Goal: Task Accomplishment & Management: Complete application form

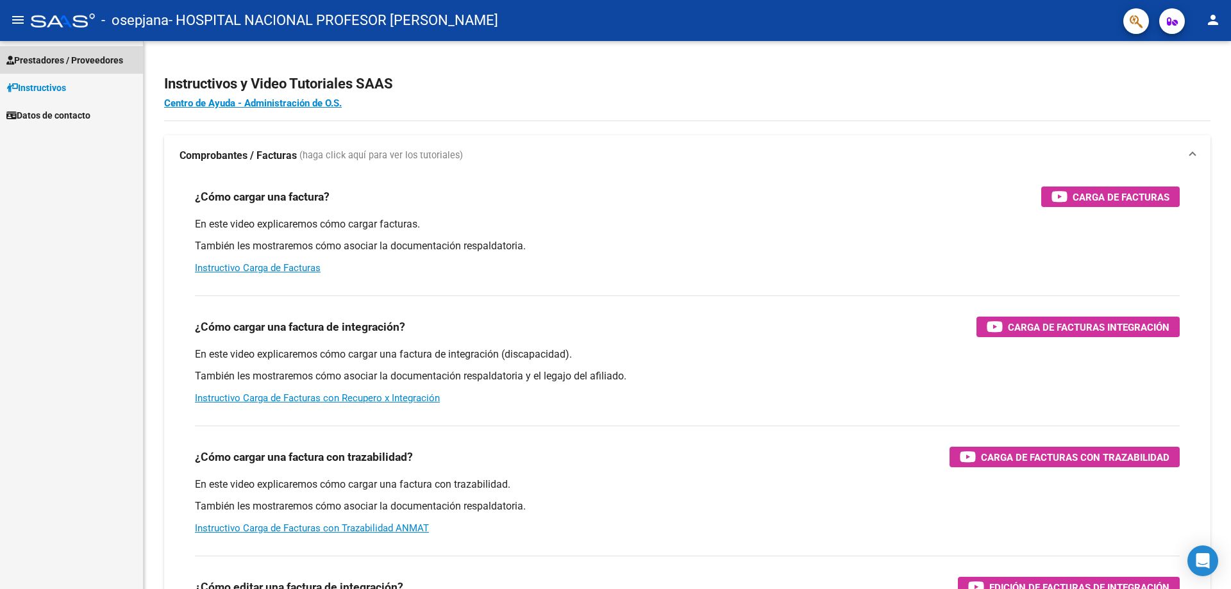
click at [90, 60] on span "Prestadores / Proveedores" at bounding box center [64, 60] width 117 height 14
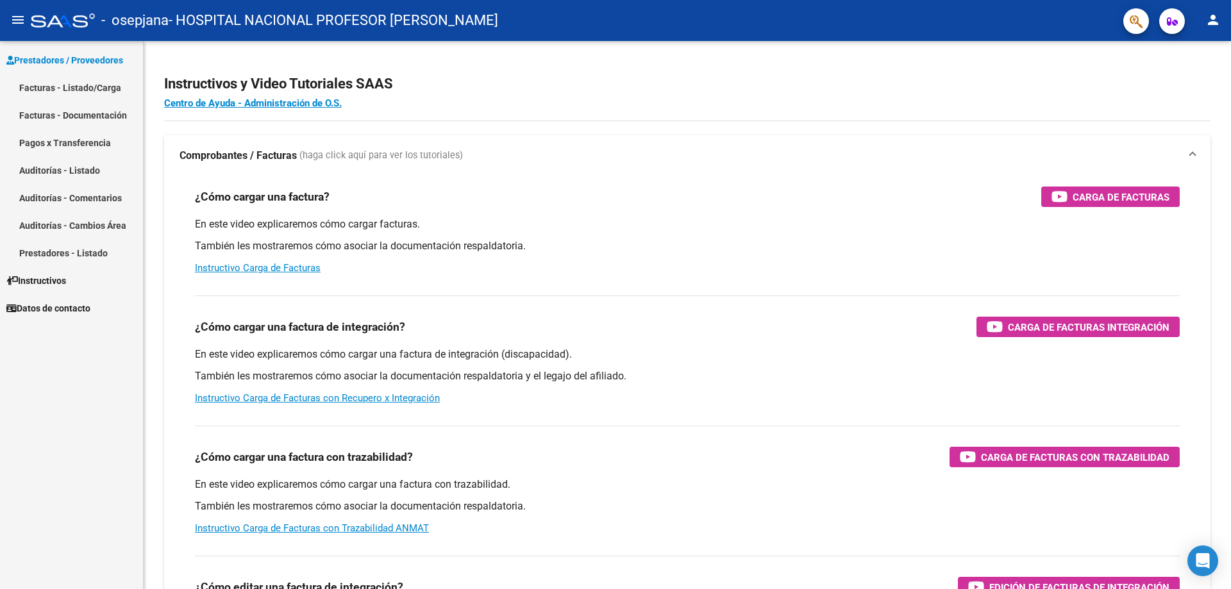
click at [123, 94] on link "Facturas - Listado/Carga" at bounding box center [71, 88] width 143 height 28
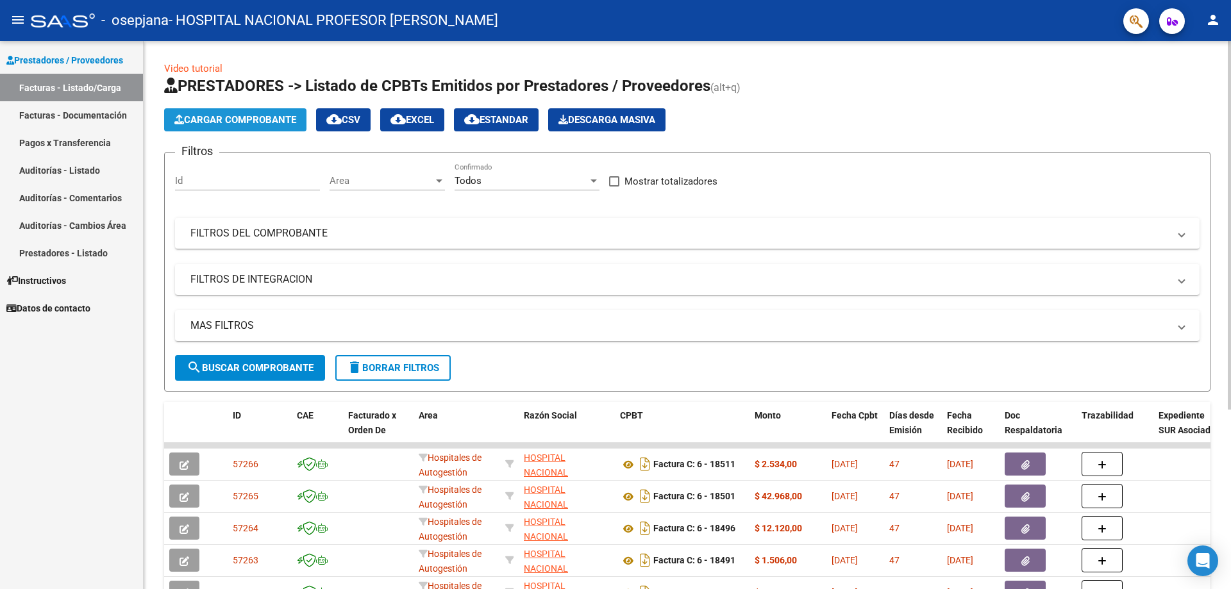
click at [251, 119] on span "Cargar Comprobante" at bounding box center [235, 120] width 122 height 12
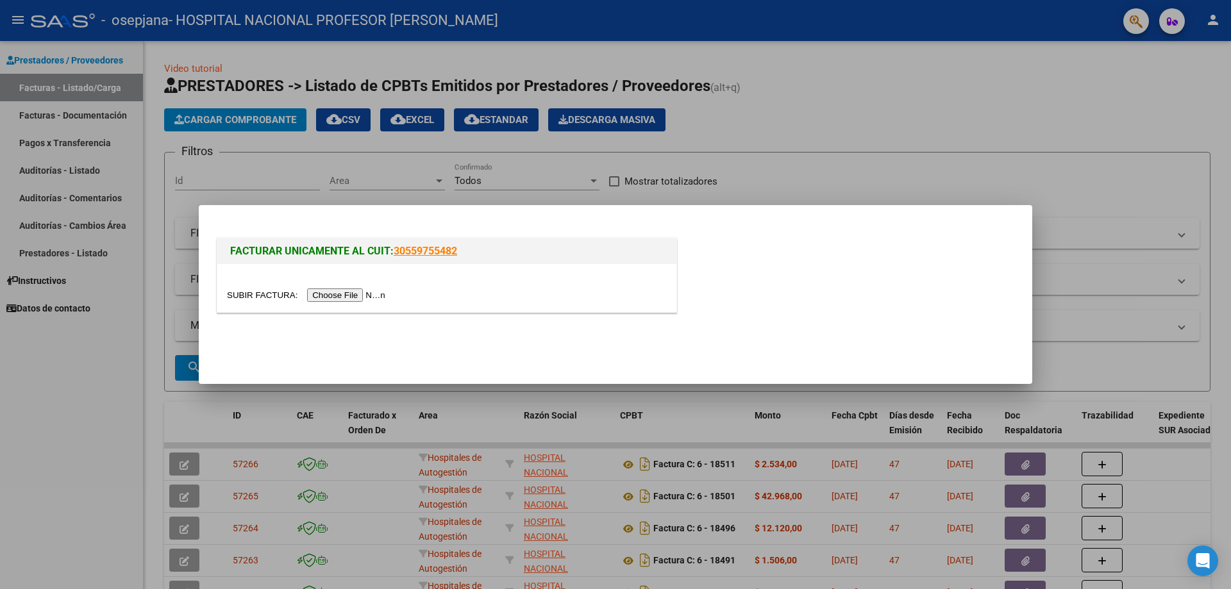
click at [367, 296] on input "file" at bounding box center [308, 295] width 162 height 13
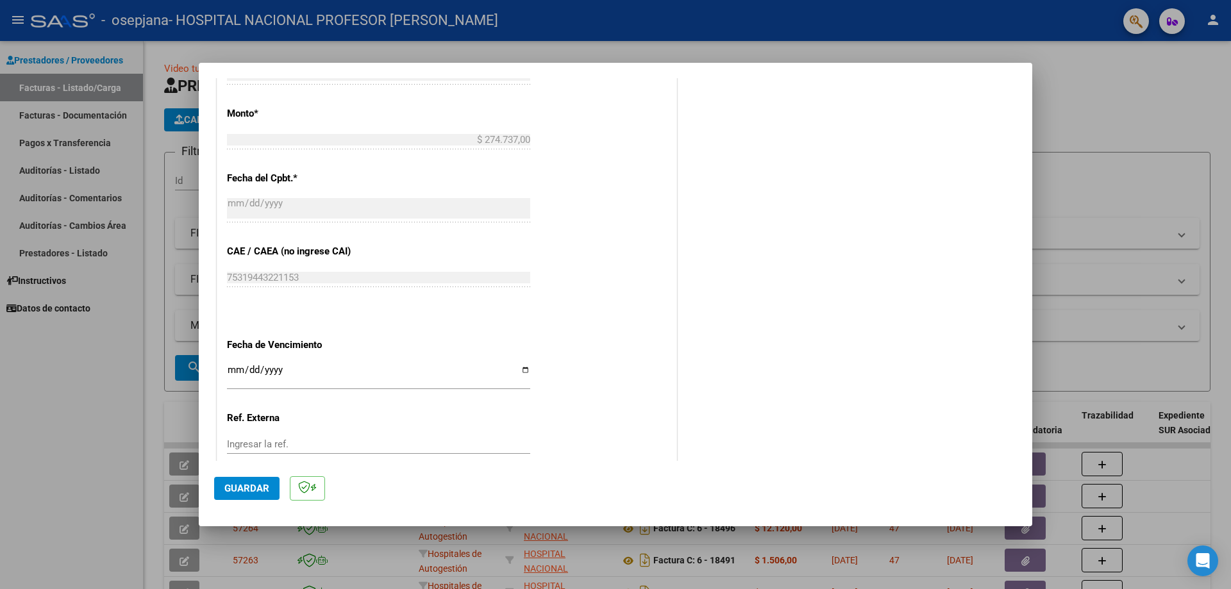
scroll to position [513, 0]
click at [523, 367] on input "Ingresar la fecha" at bounding box center [378, 372] width 303 height 21
type input "[DATE]"
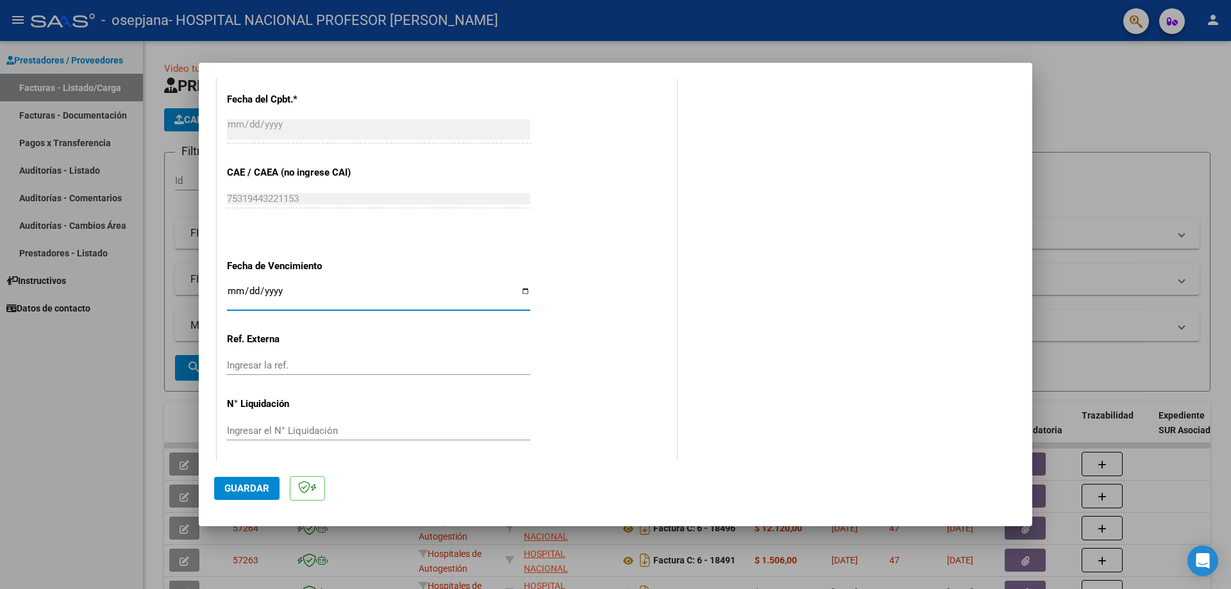
scroll to position [592, 0]
click at [252, 483] on span "Guardar" at bounding box center [246, 489] width 45 height 12
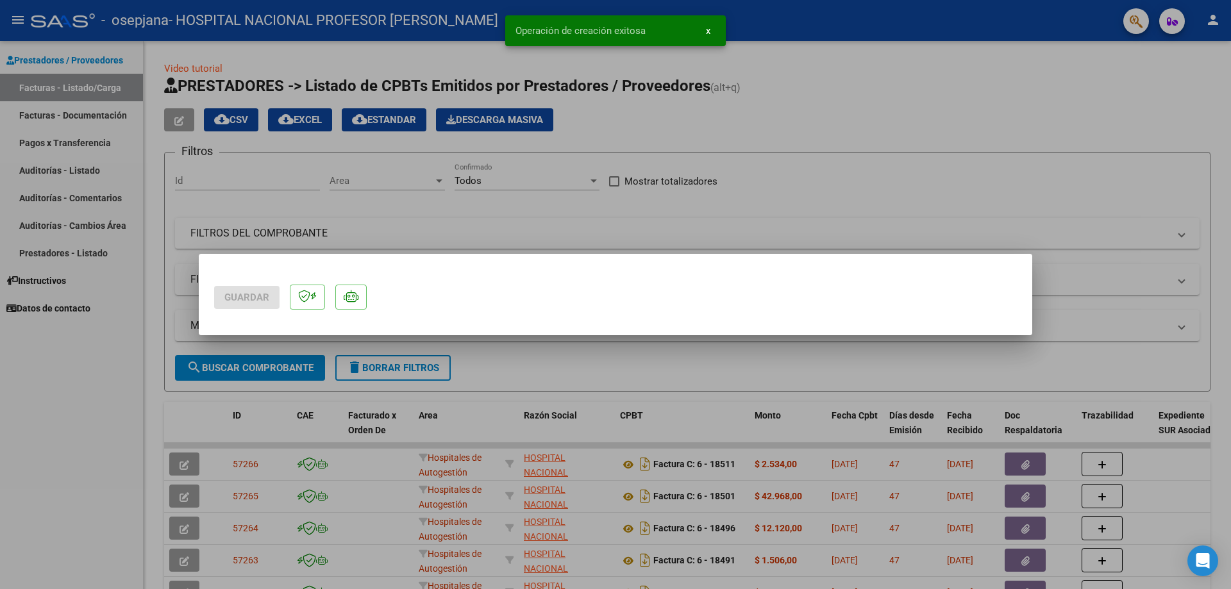
scroll to position [0, 0]
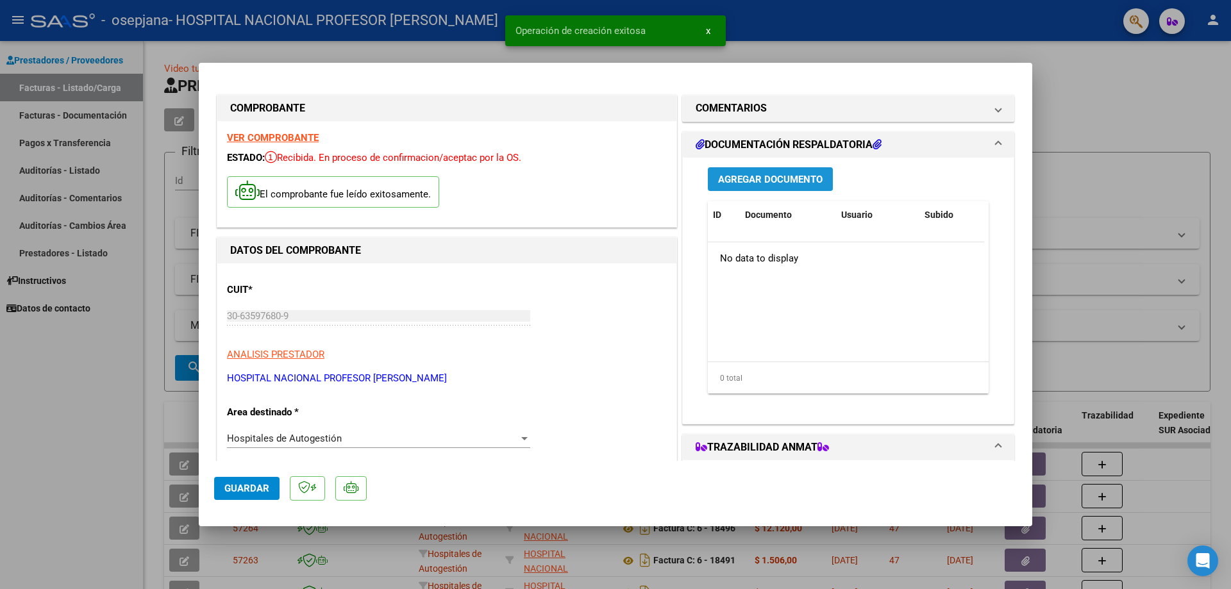
click at [778, 183] on span "Agregar Documento" at bounding box center [770, 180] width 105 height 12
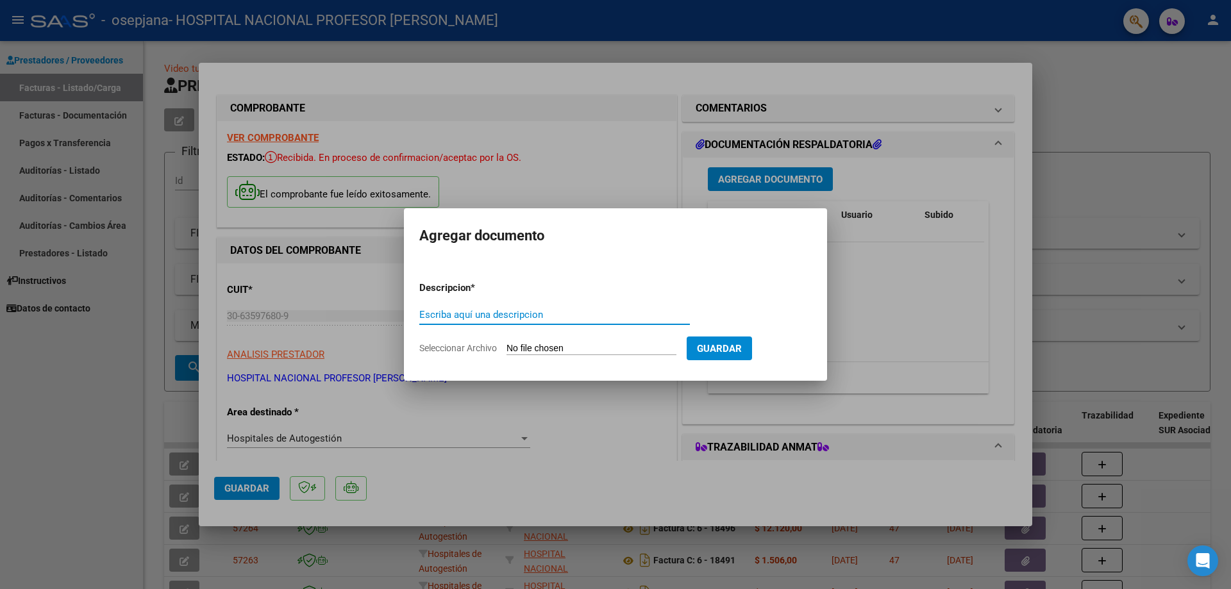
click at [576, 310] on input "Escriba aquí una descripcion" at bounding box center [554, 315] width 271 height 12
type input "PRESTACIONES MEDICAS"
click at [605, 352] on input "Seleccionar Archivo" at bounding box center [591, 349] width 170 height 12
type input "C:\fakepath\19624.pdf"
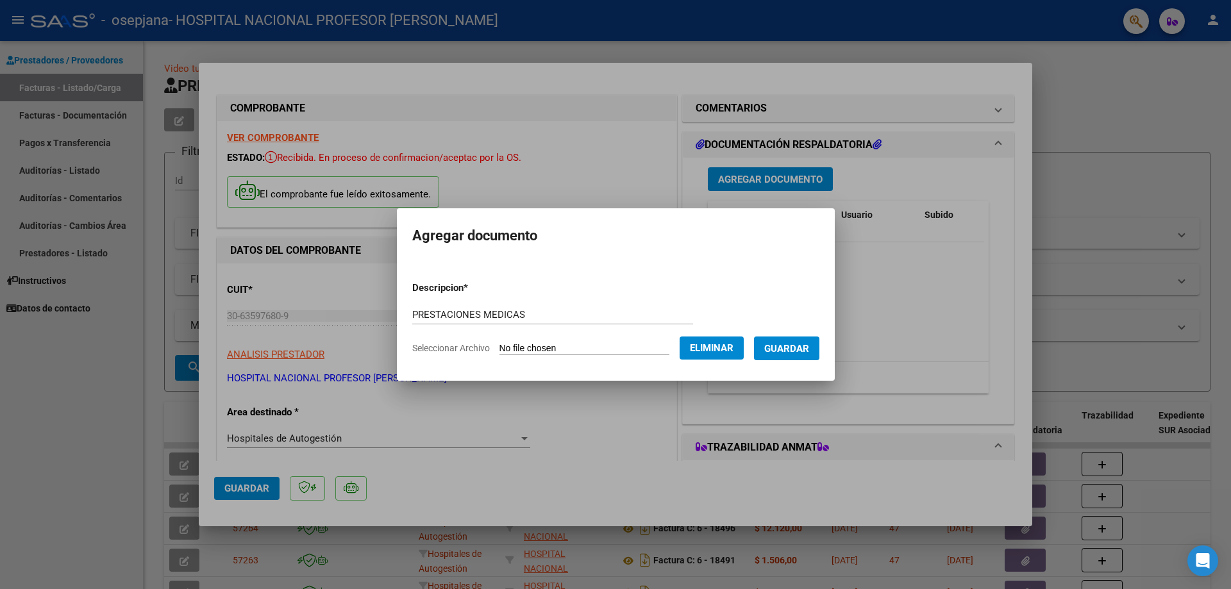
click at [800, 343] on span "Guardar" at bounding box center [786, 349] width 45 height 12
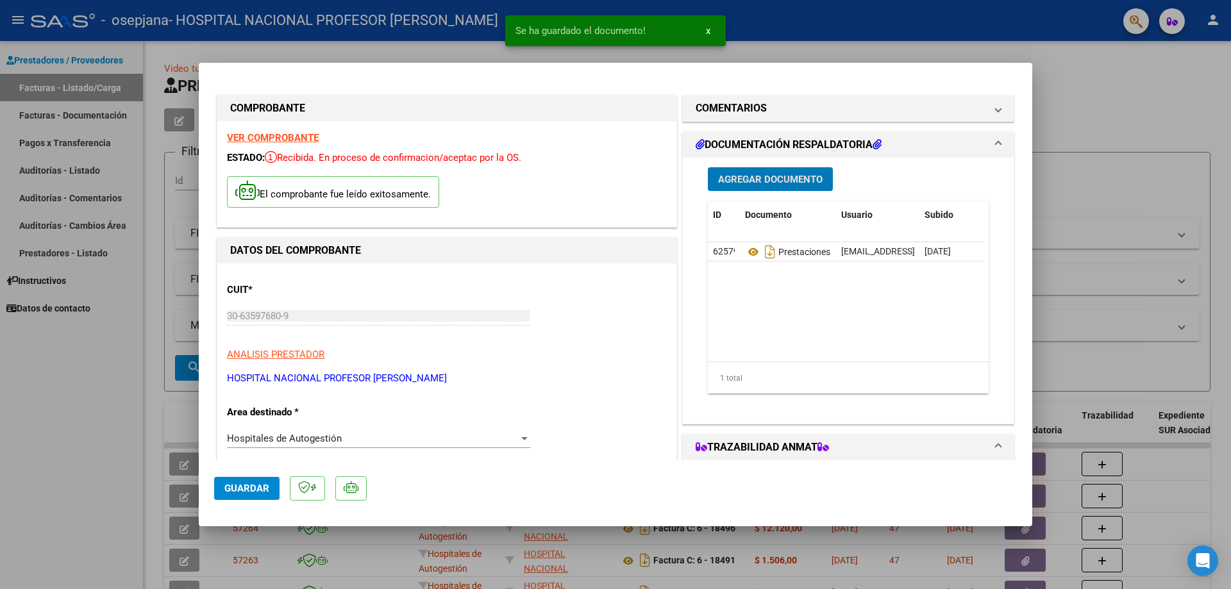
click at [236, 492] on span "Guardar" at bounding box center [246, 489] width 45 height 12
type input "$ 0,00"
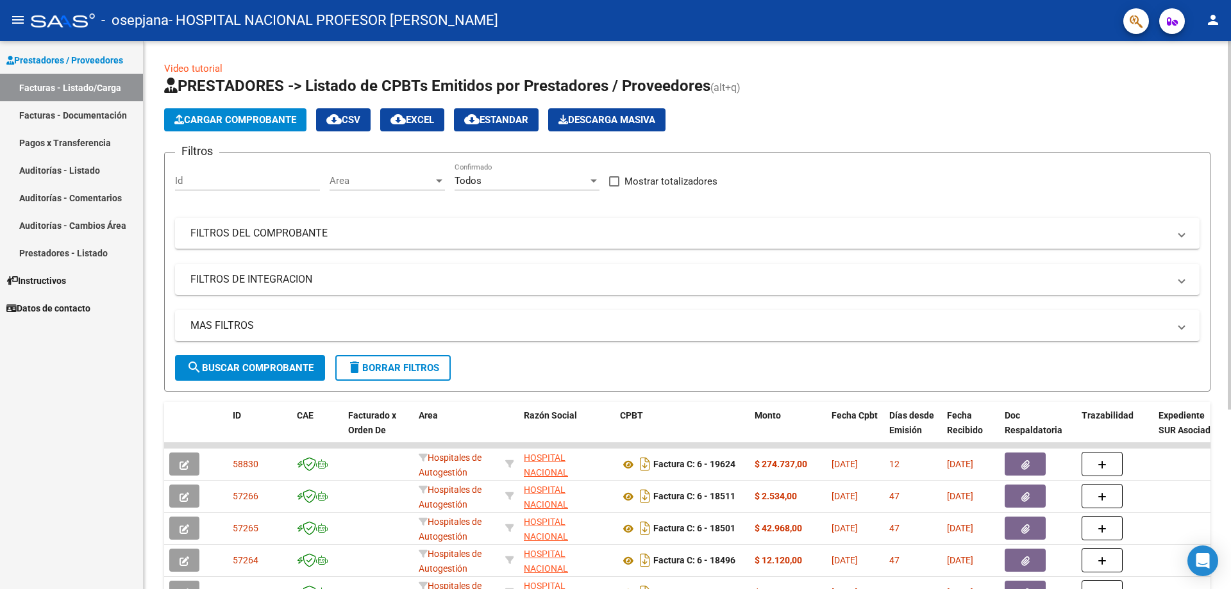
click at [265, 117] on span "Cargar Comprobante" at bounding box center [235, 120] width 122 height 12
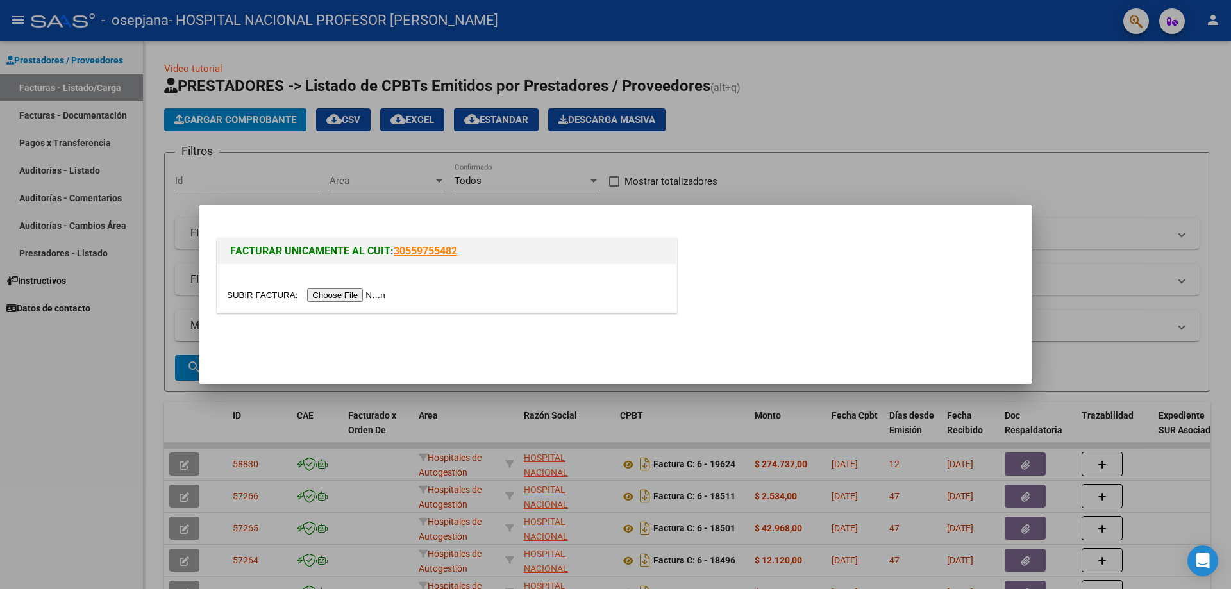
click at [374, 297] on input "file" at bounding box center [308, 295] width 162 height 13
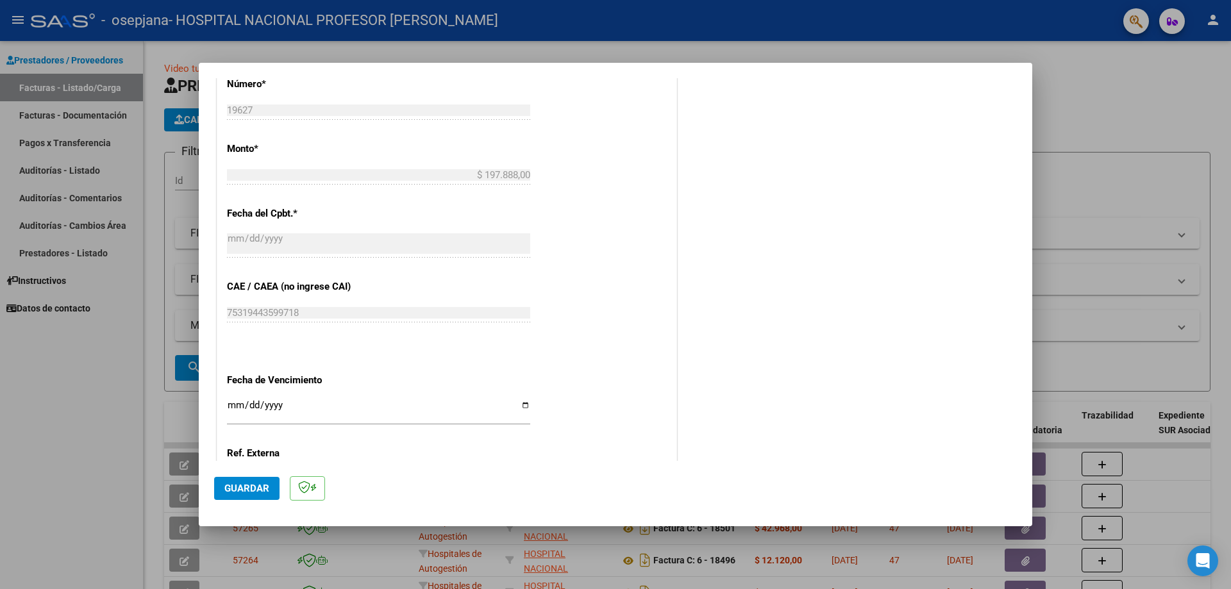
scroll to position [513, 0]
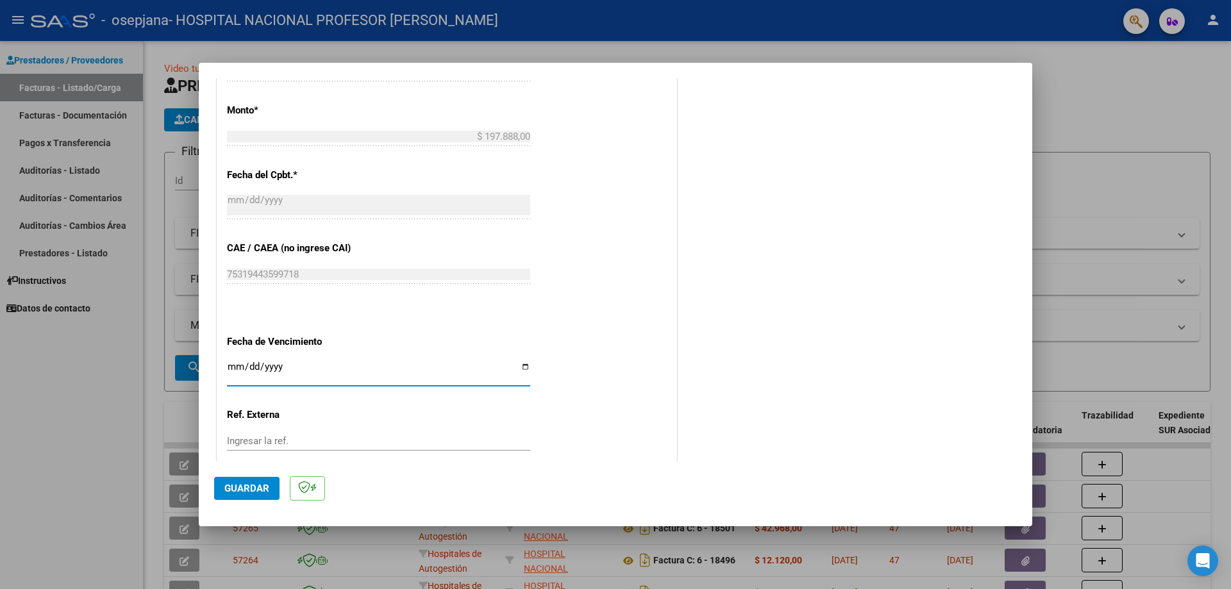
click at [526, 368] on input "Ingresar la fecha" at bounding box center [378, 372] width 303 height 21
type input "[DATE]"
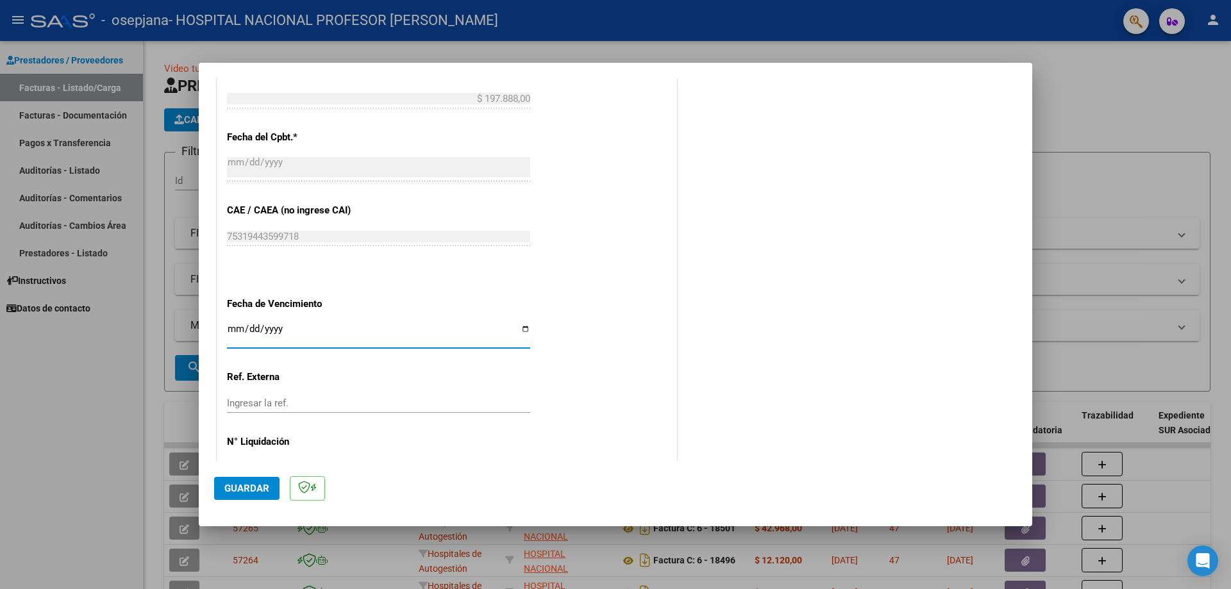
scroll to position [592, 0]
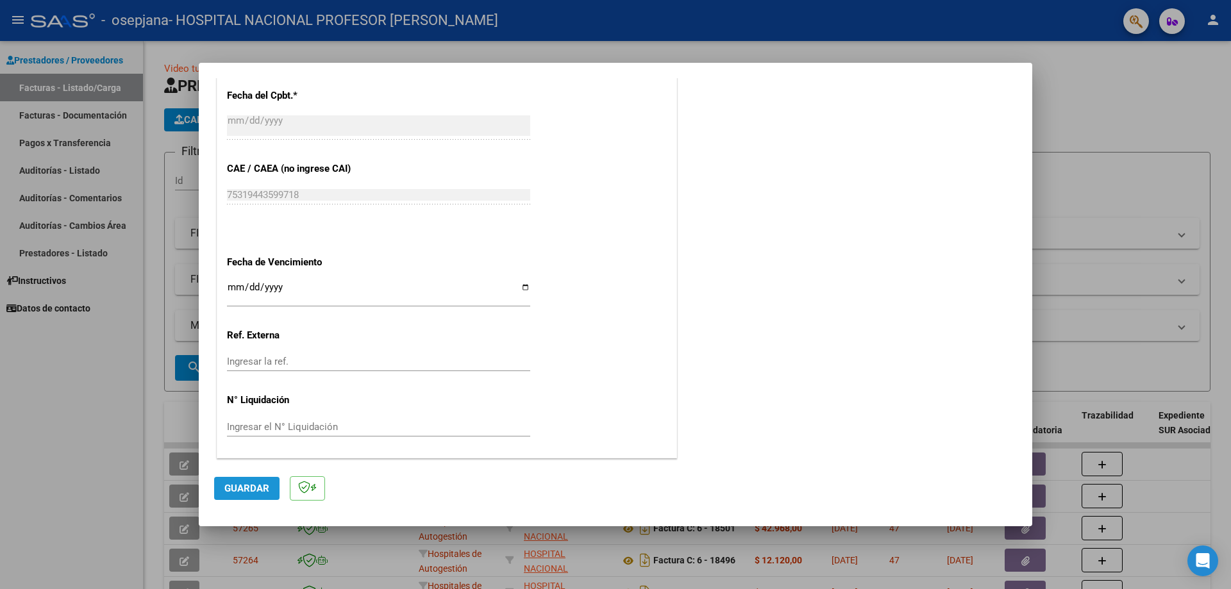
click at [259, 487] on span "Guardar" at bounding box center [246, 489] width 45 height 12
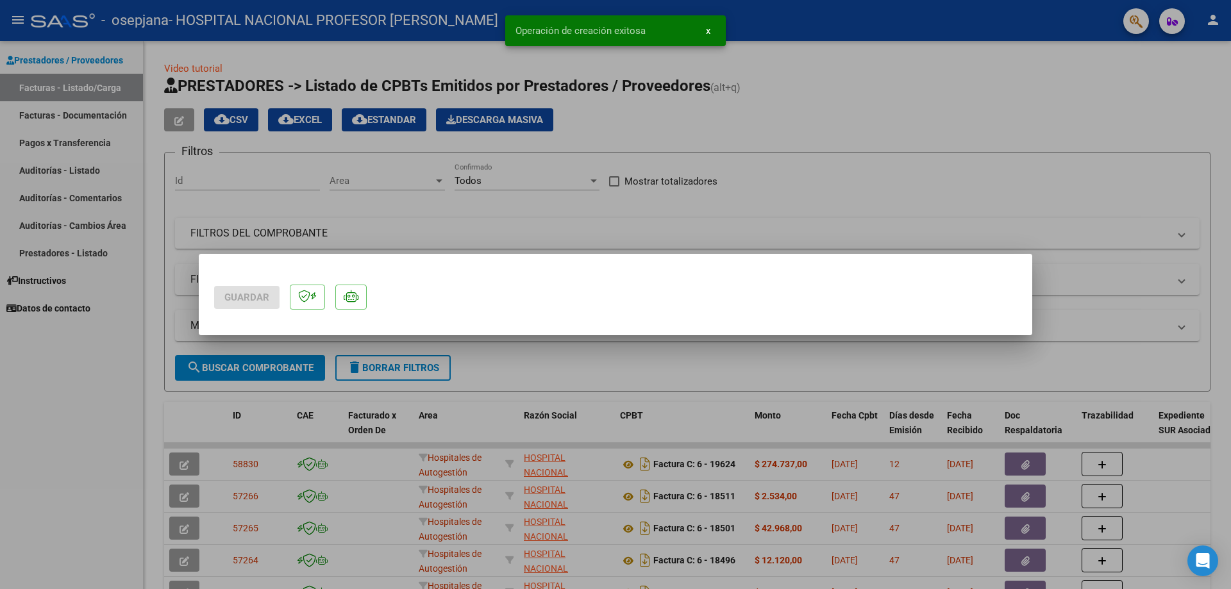
scroll to position [0, 0]
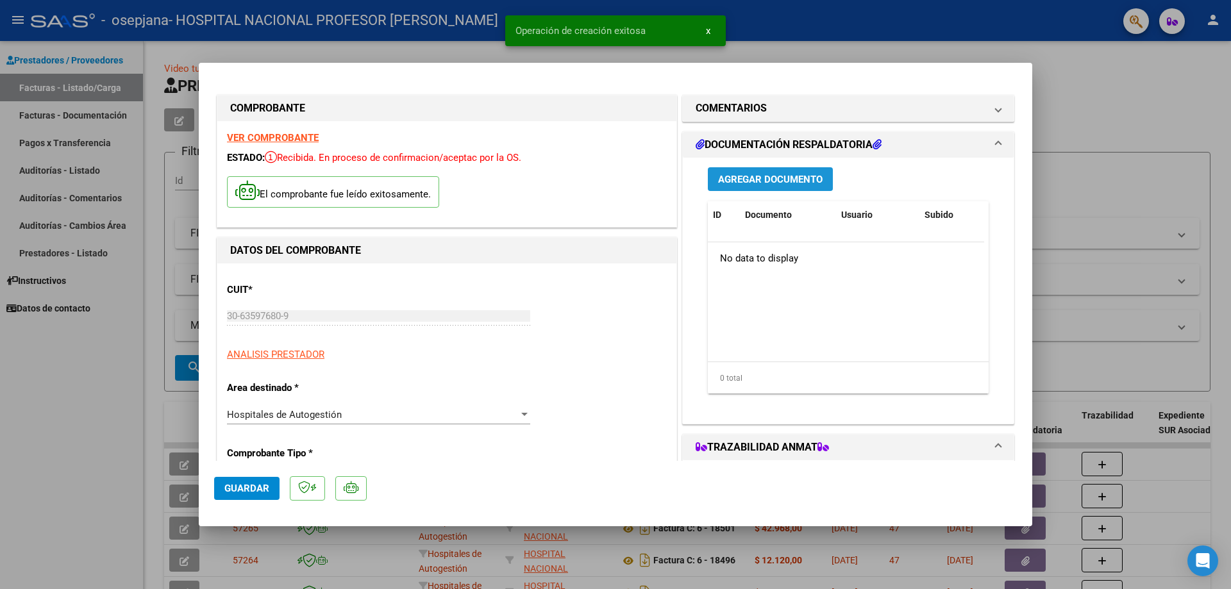
click at [799, 175] on span "Agregar Documento" at bounding box center [770, 180] width 105 height 12
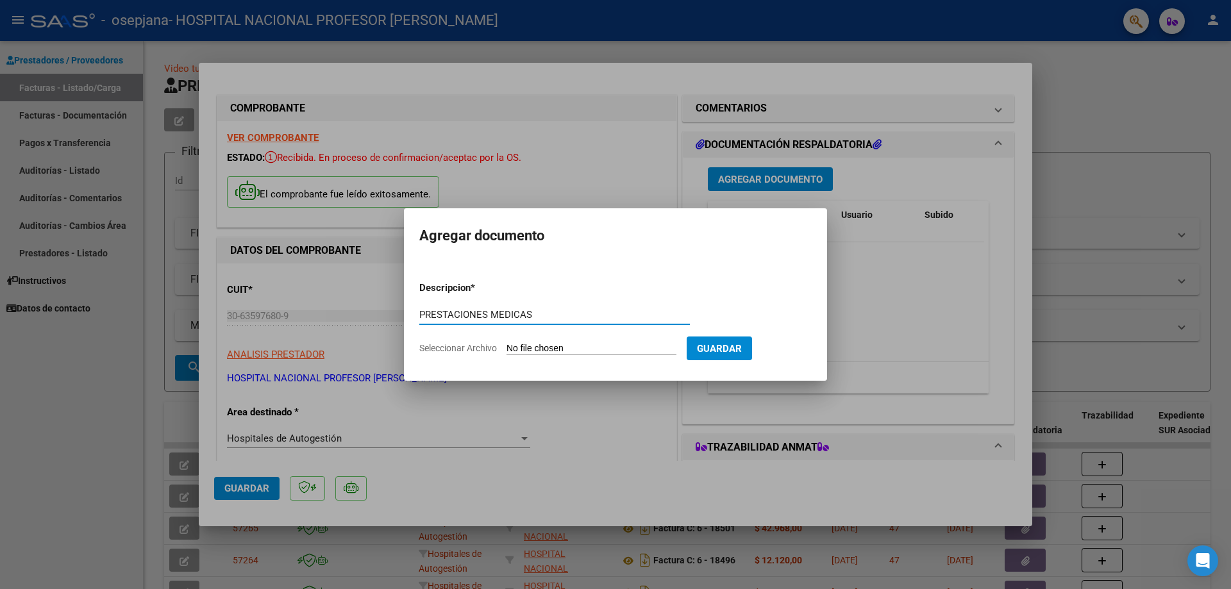
type input "PRESTACIONES MEDICAS"
click at [569, 349] on input "Seleccionar Archivo" at bounding box center [591, 349] width 170 height 12
type input "C:\fakepath\19627.pdf"
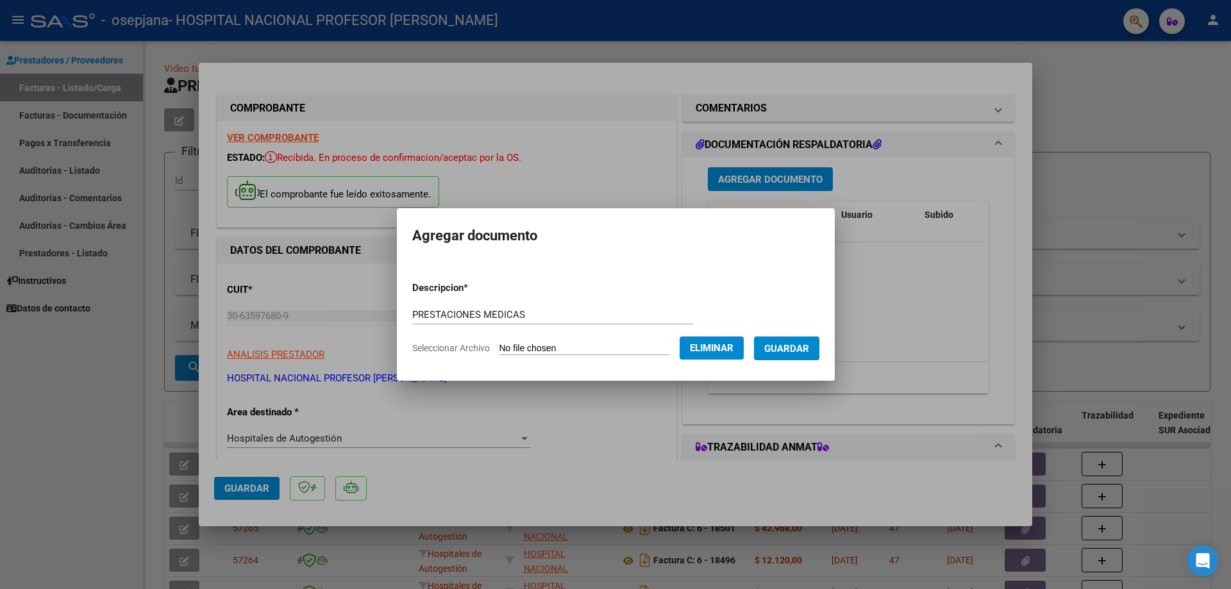
click at [806, 346] on span "Guardar" at bounding box center [786, 349] width 45 height 12
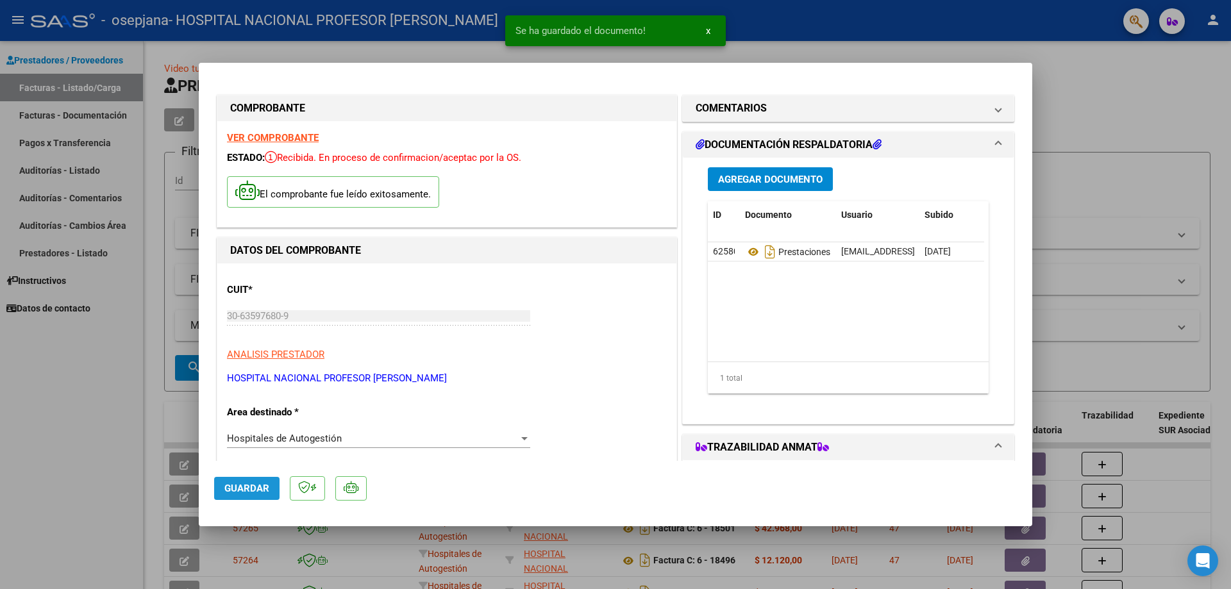
click at [265, 488] on span "Guardar" at bounding box center [246, 489] width 45 height 12
type input "$ 0,00"
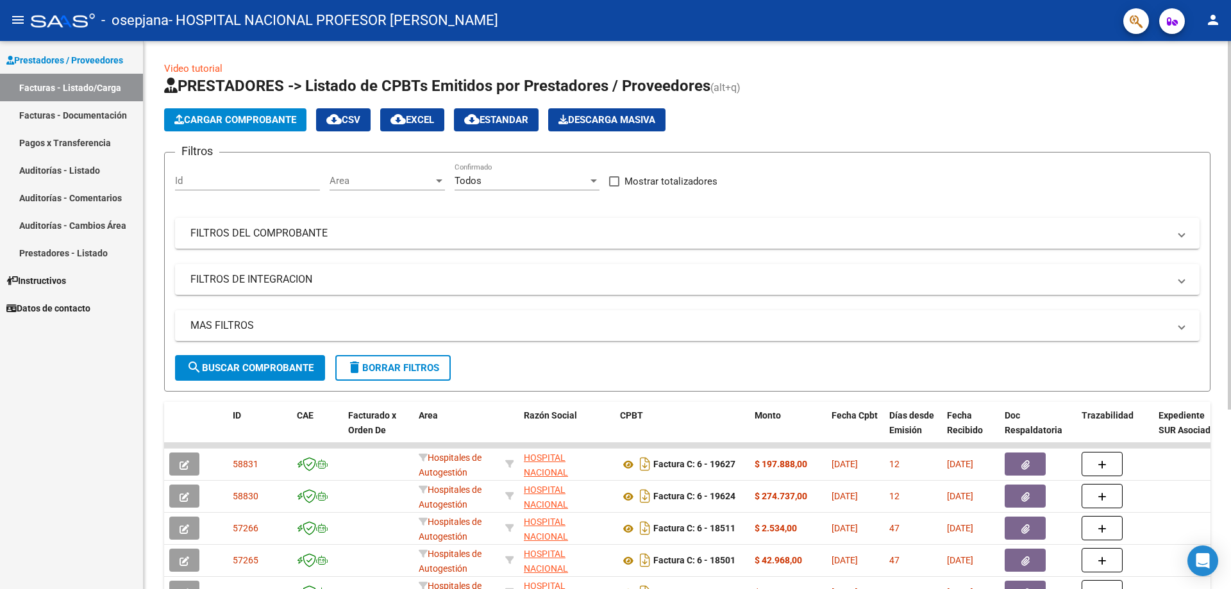
click at [246, 119] on span "Cargar Comprobante" at bounding box center [235, 120] width 122 height 12
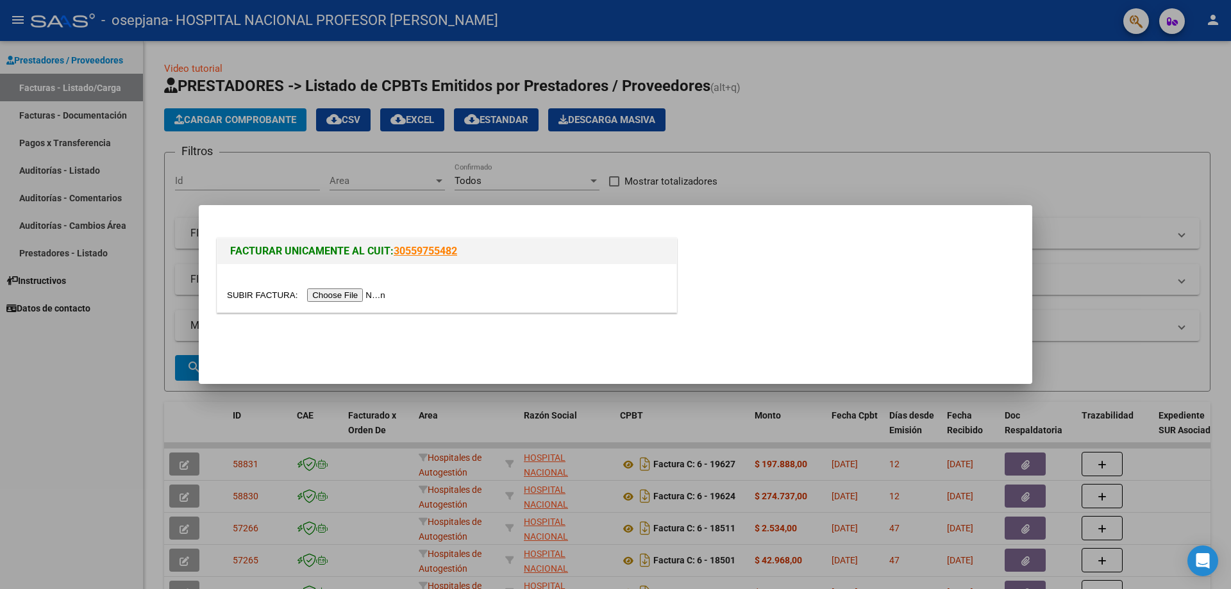
click at [384, 295] on input "file" at bounding box center [308, 295] width 162 height 13
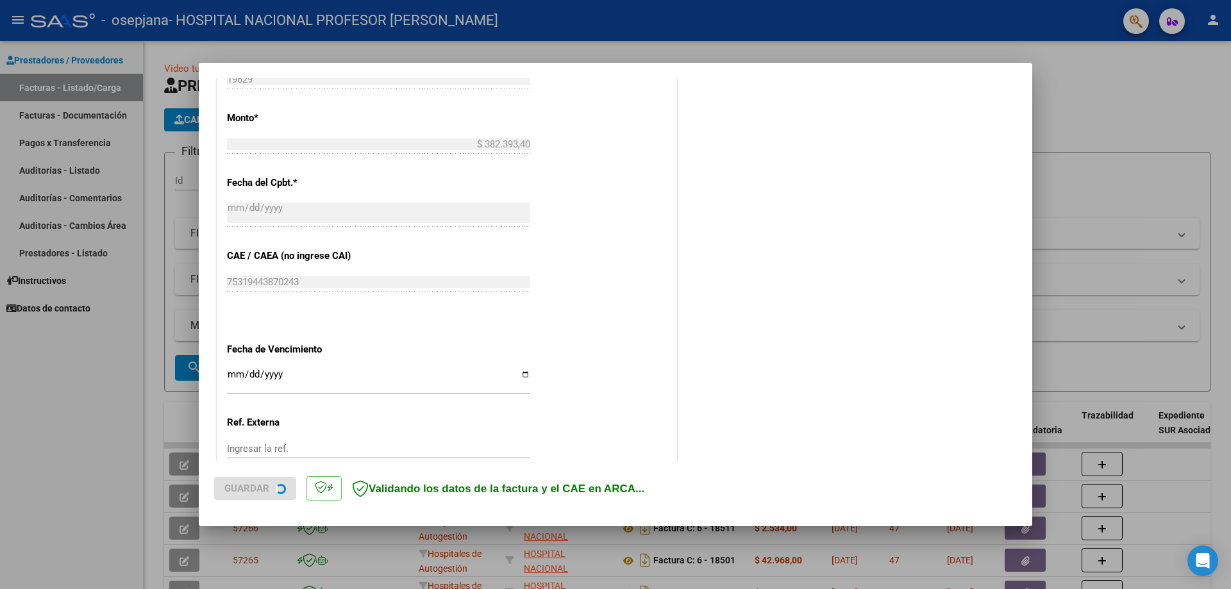
scroll to position [577, 0]
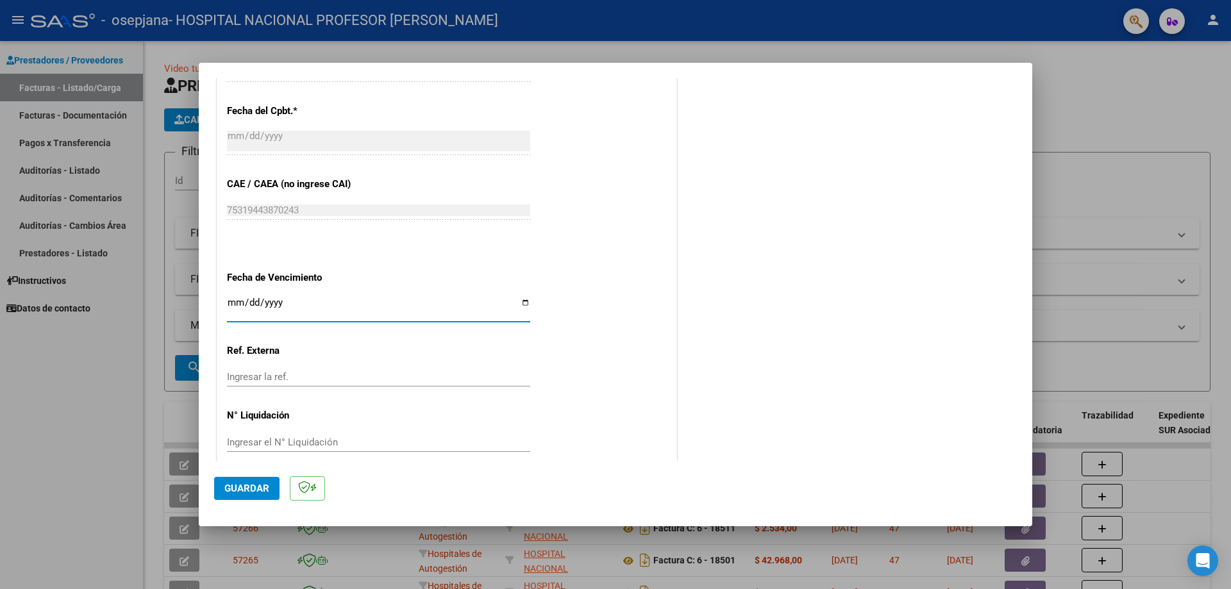
click at [522, 303] on input "Ingresar la fecha" at bounding box center [378, 307] width 303 height 21
type input "[DATE]"
click at [254, 486] on span "Guardar" at bounding box center [246, 489] width 45 height 12
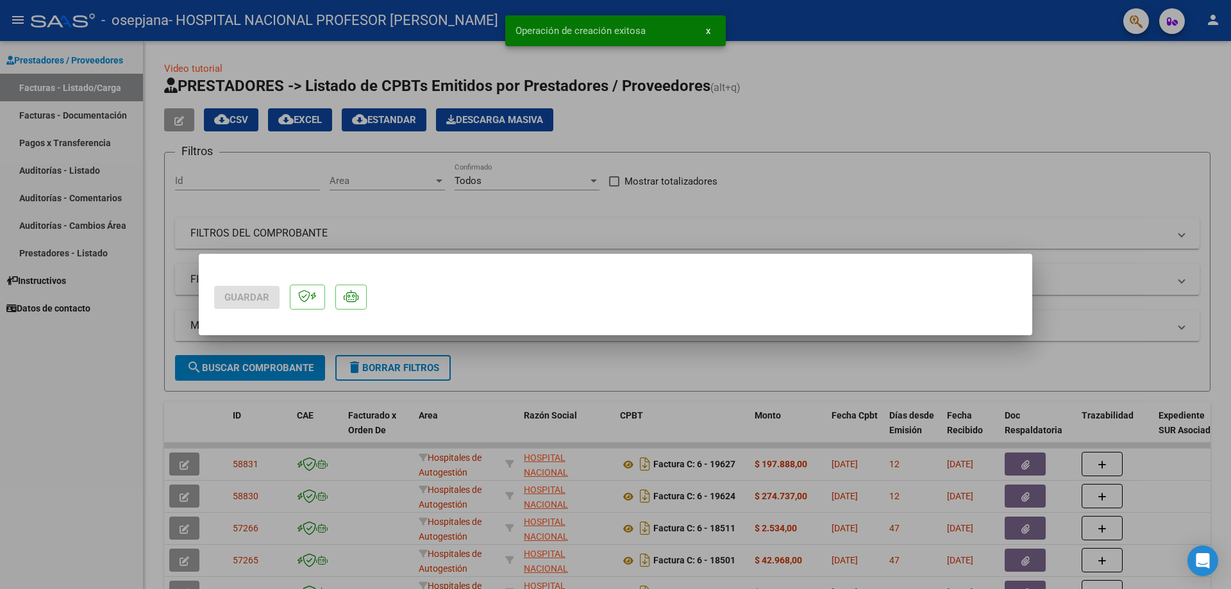
scroll to position [0, 0]
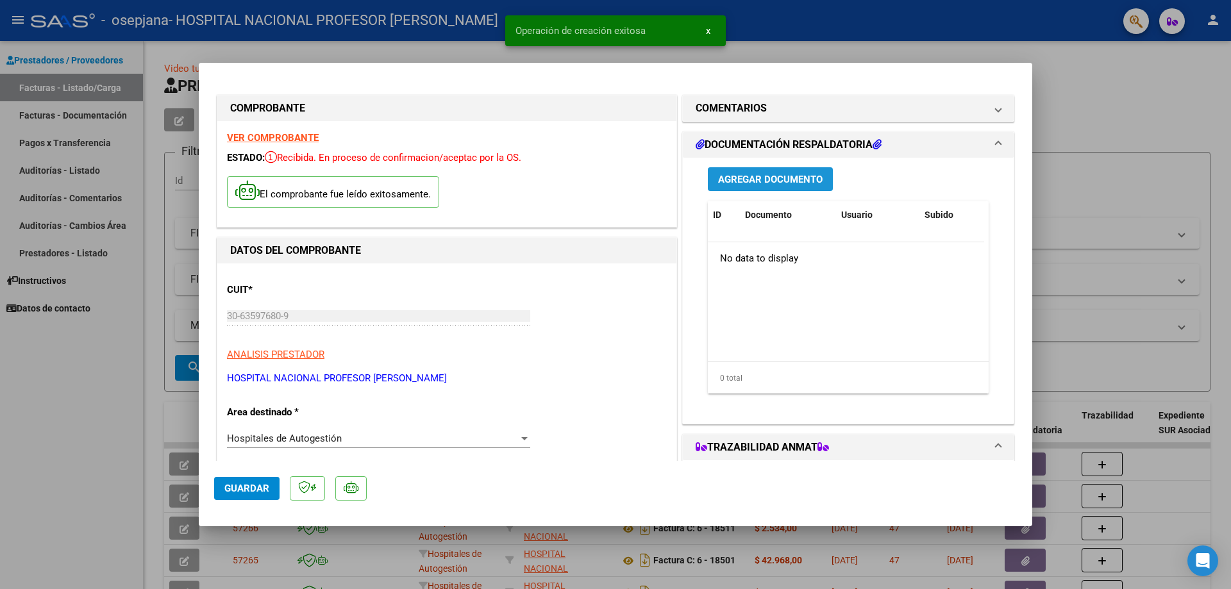
click at [796, 178] on span "Agregar Documento" at bounding box center [770, 180] width 105 height 12
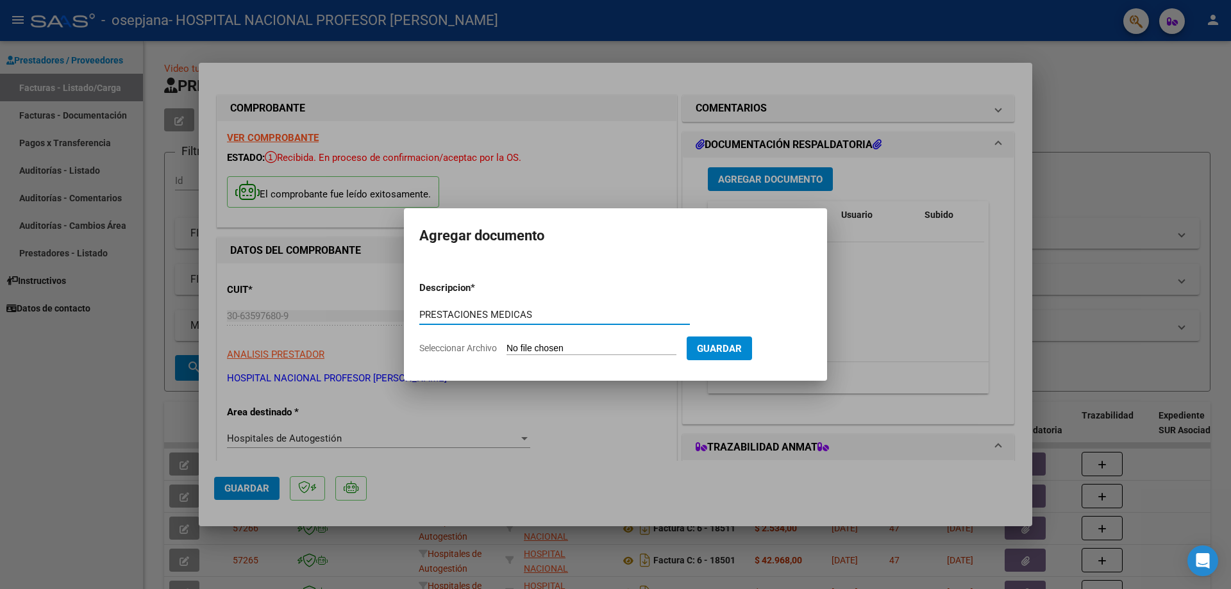
type input "PRESTACIONES MEDICAS"
click at [601, 352] on input "Seleccionar Archivo" at bounding box center [591, 349] width 170 height 12
type input "C:\fakepath\19629.pdf"
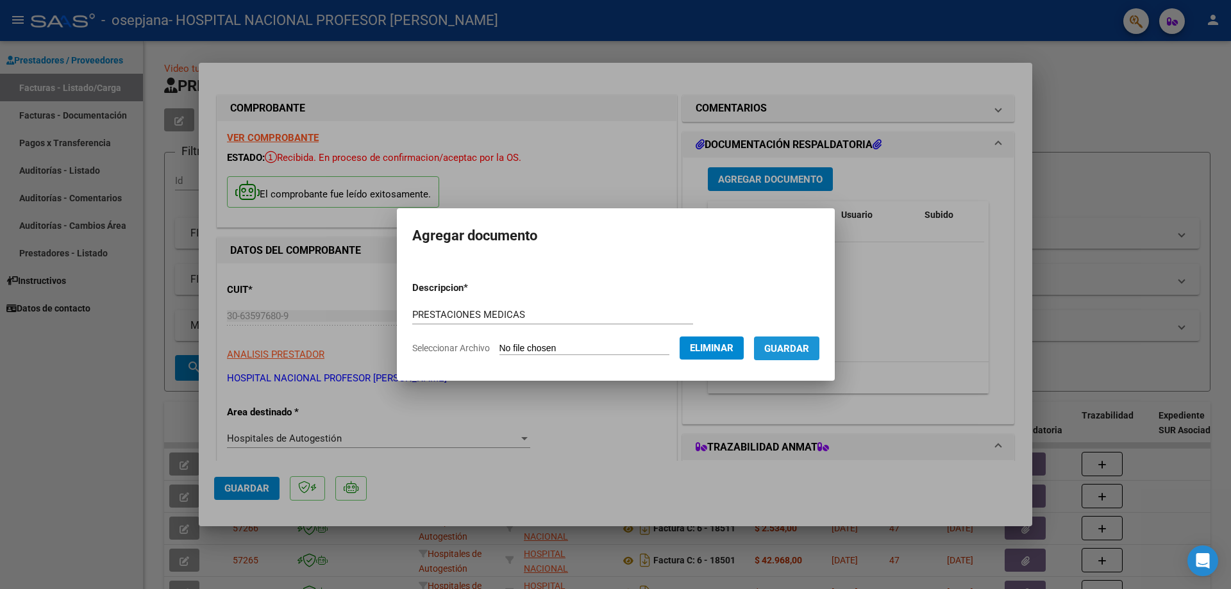
click at [805, 345] on span "Guardar" at bounding box center [786, 349] width 45 height 12
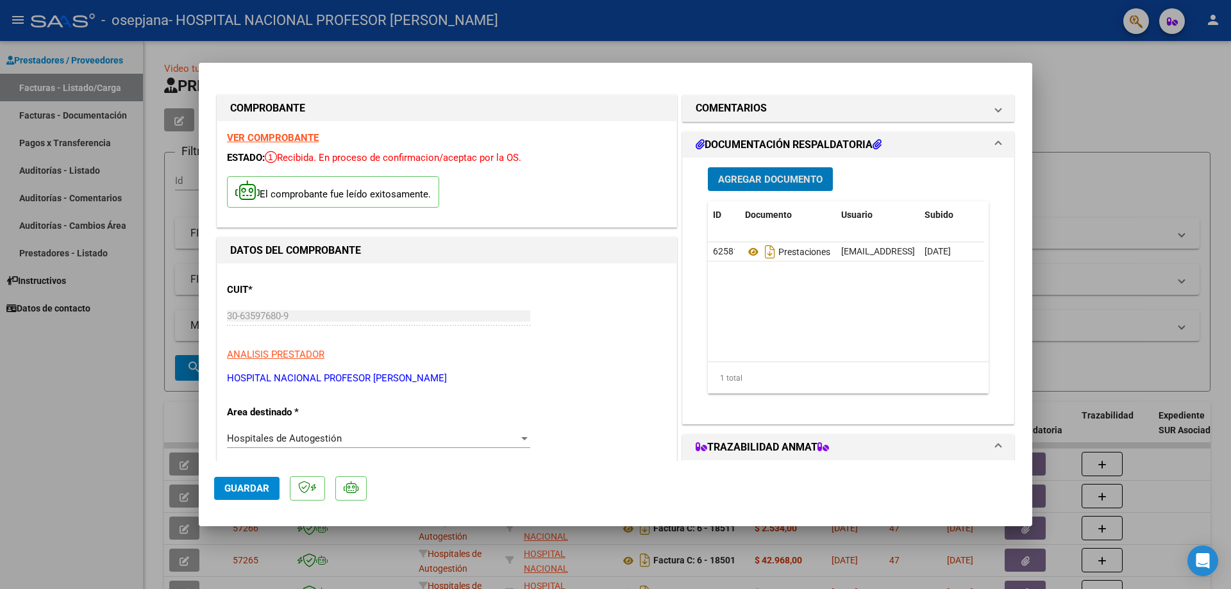
click at [253, 485] on span "Guardar" at bounding box center [246, 489] width 45 height 12
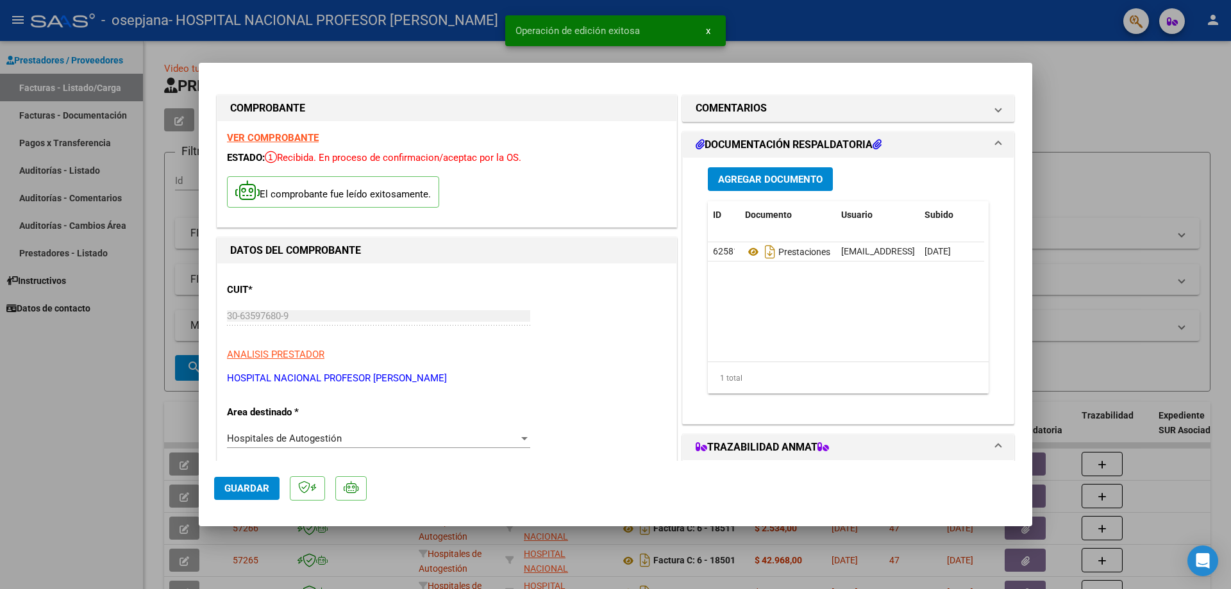
click at [253, 493] on span "Guardar" at bounding box center [246, 489] width 45 height 12
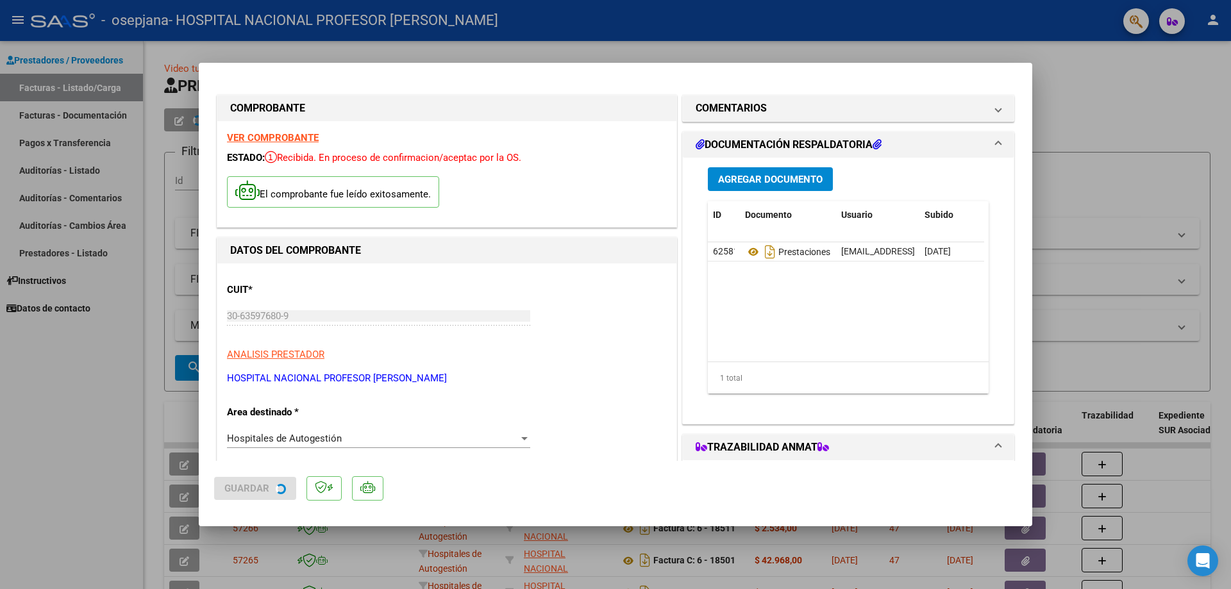
type input "$ 0,00"
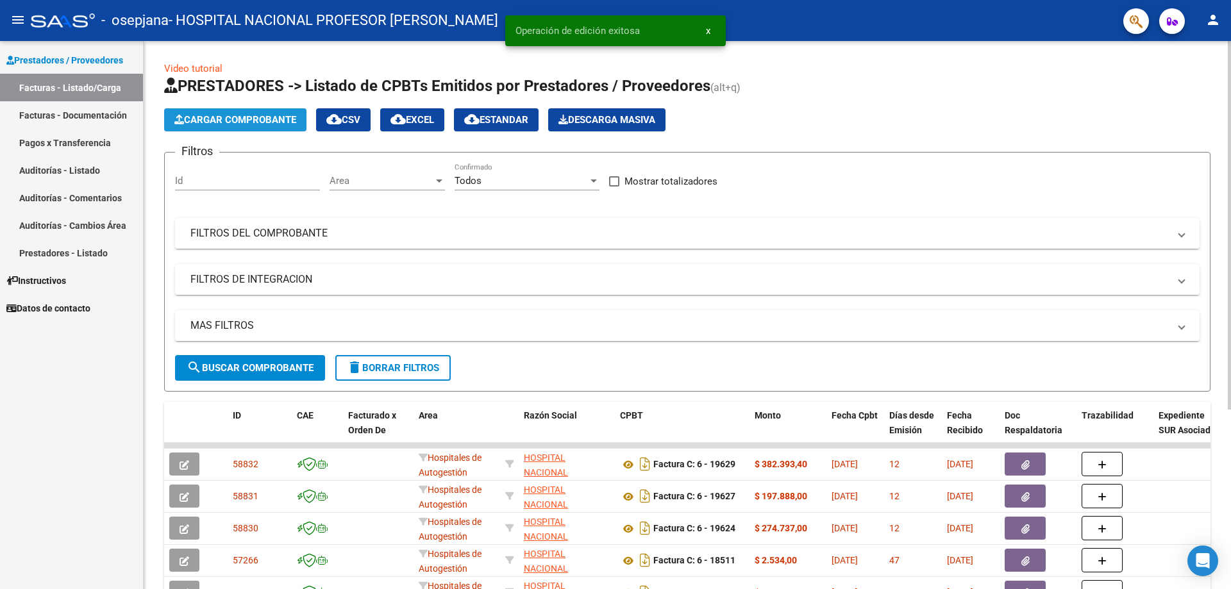
click at [264, 123] on span "Cargar Comprobante" at bounding box center [235, 120] width 122 height 12
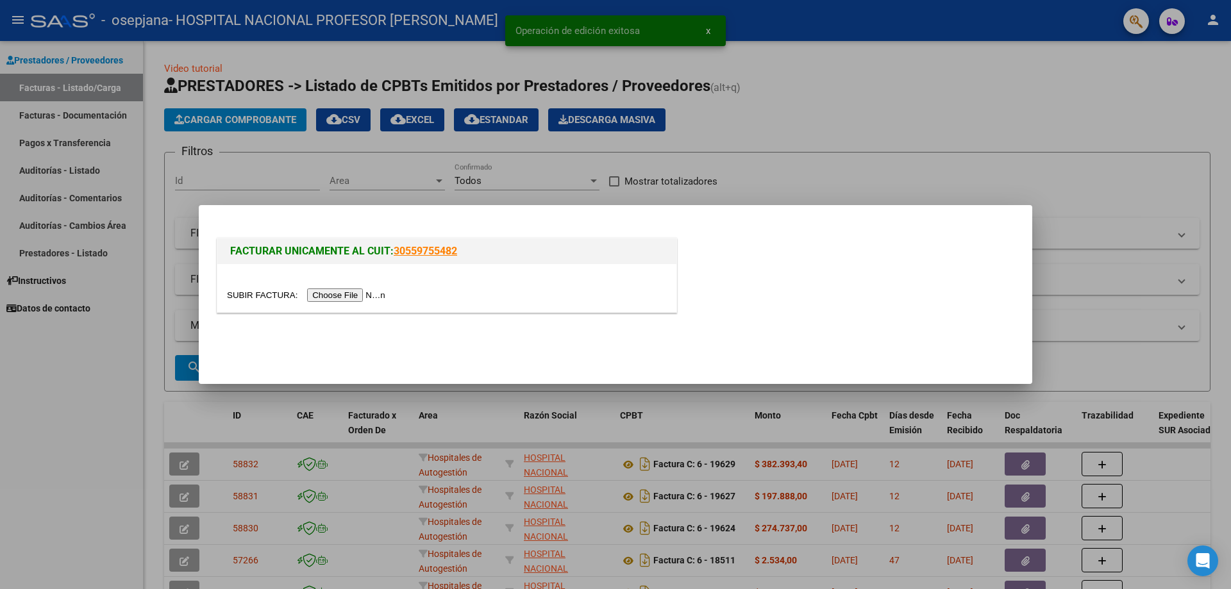
click at [372, 296] on input "file" at bounding box center [308, 295] width 162 height 13
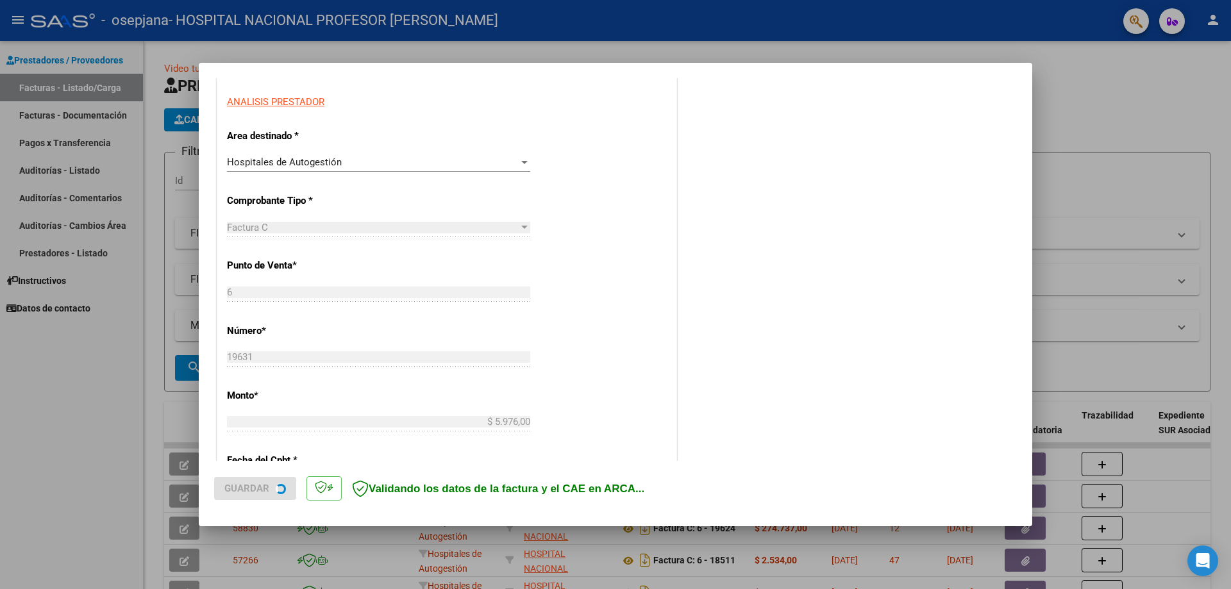
scroll to position [449, 0]
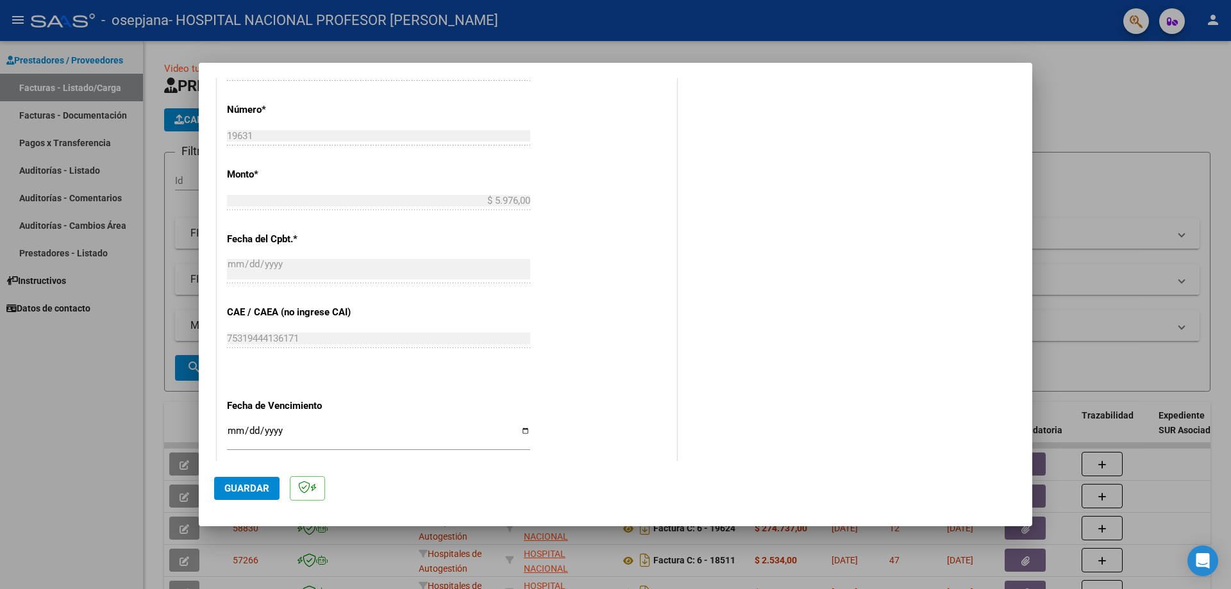
click at [520, 433] on input "Ingresar la fecha" at bounding box center [378, 436] width 303 height 21
type input "[DATE]"
click at [267, 485] on span "Guardar" at bounding box center [246, 489] width 45 height 12
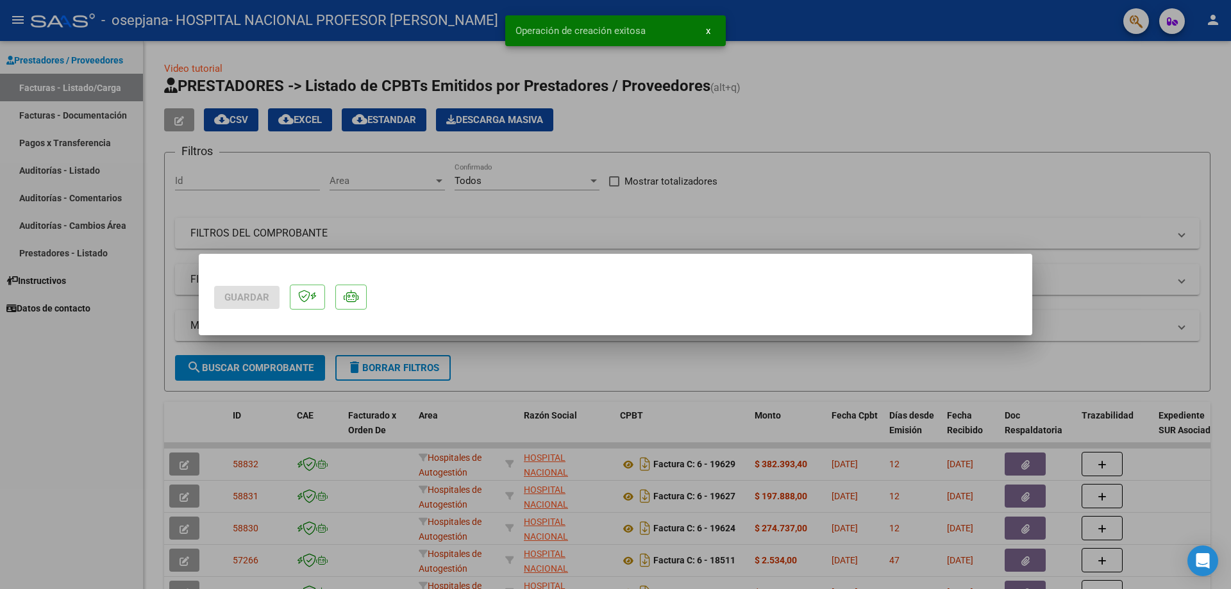
scroll to position [0, 0]
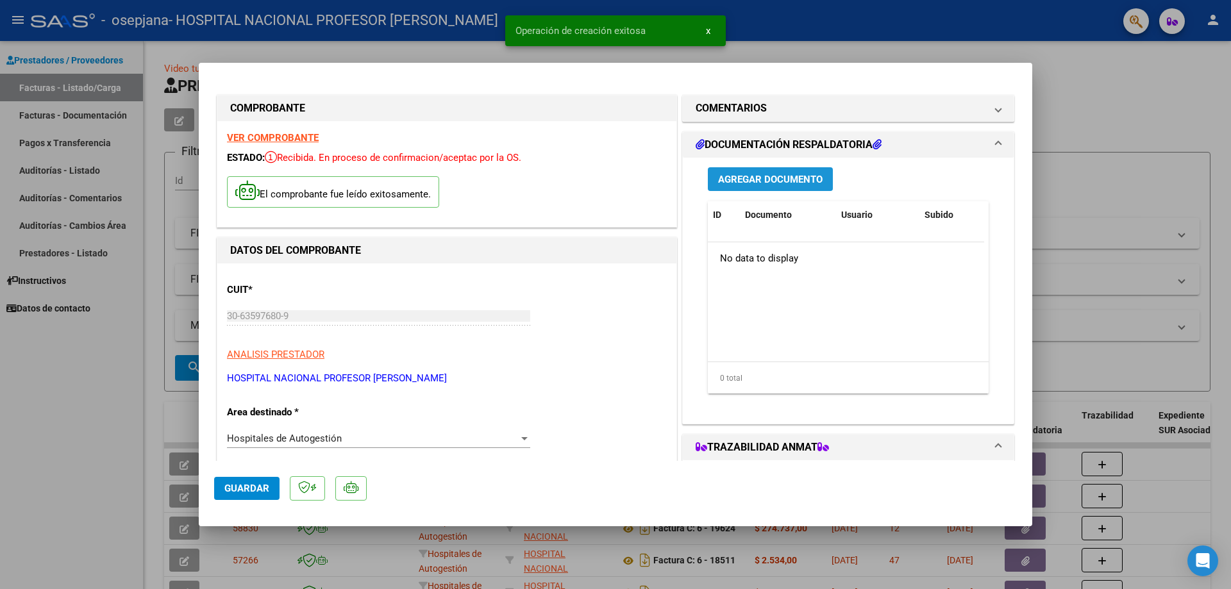
click at [742, 187] on button "Agregar Documento" at bounding box center [770, 179] width 125 height 24
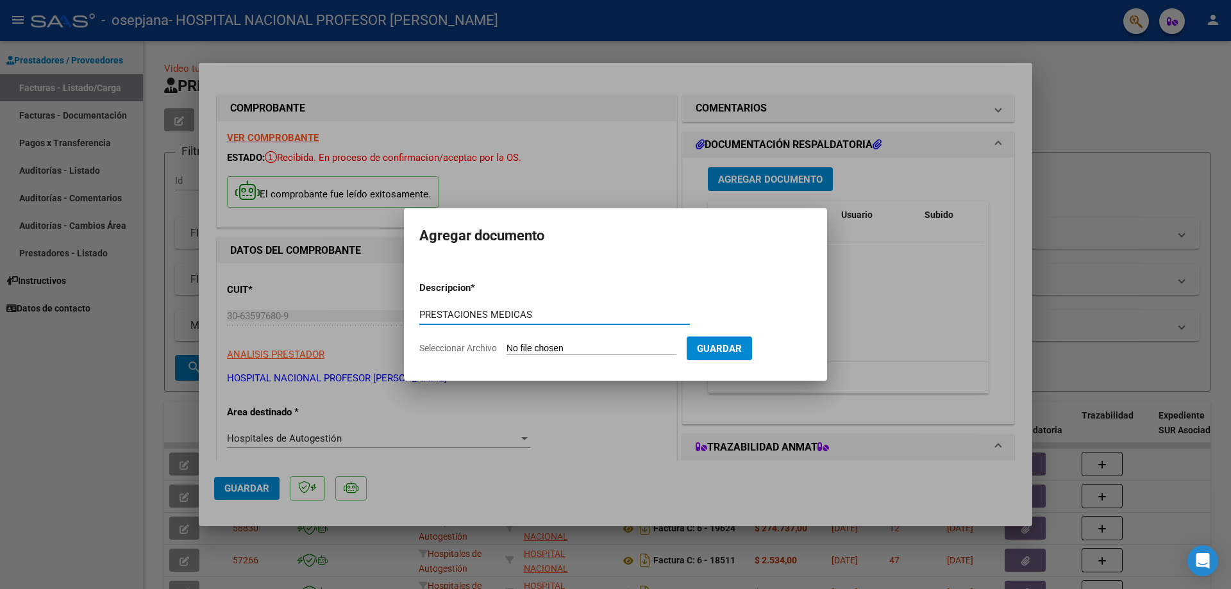
type input "PRESTACIONES MEDICAS"
click at [610, 344] on input "Seleccionar Archivo" at bounding box center [591, 349] width 170 height 12
type input "C:\fakepath\19631.pdf"
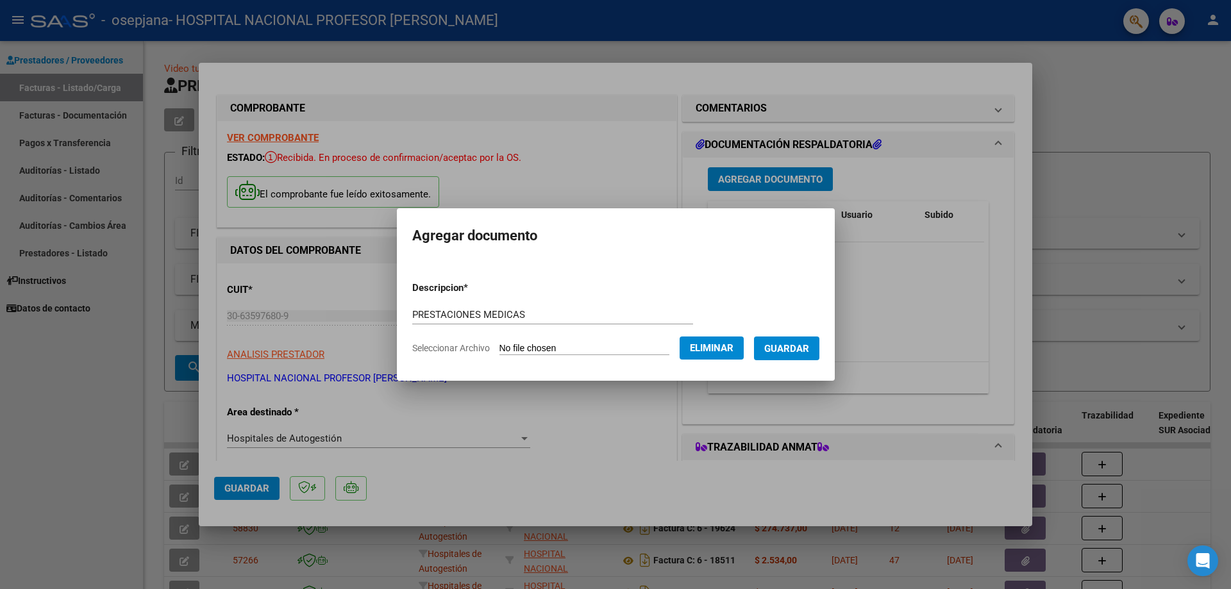
click at [809, 348] on span "Guardar" at bounding box center [786, 349] width 45 height 12
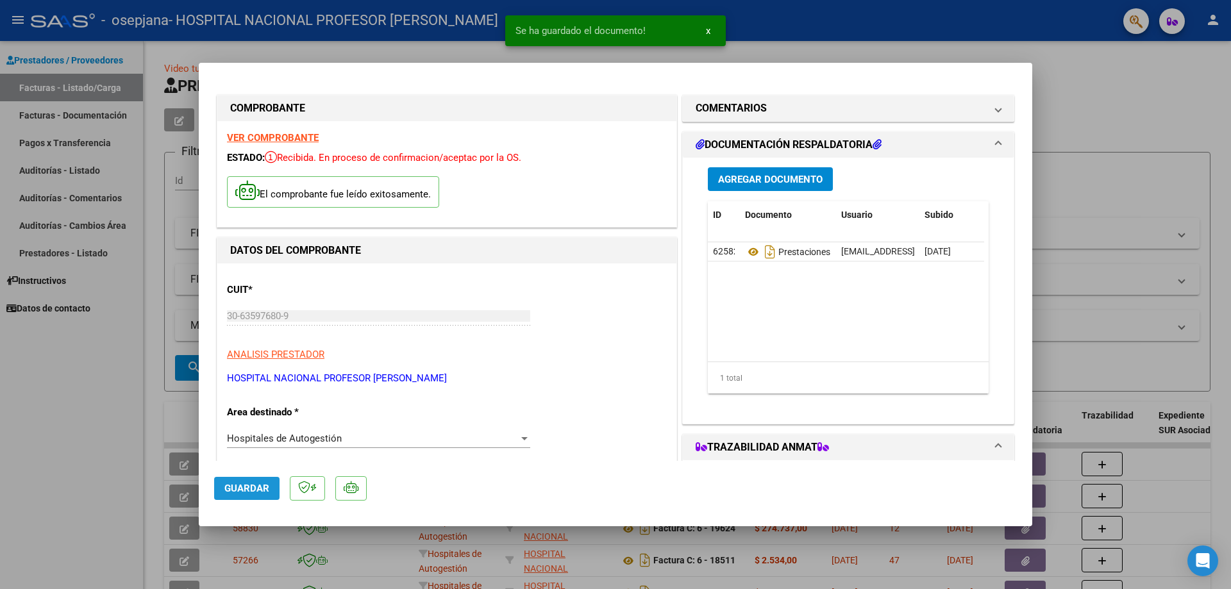
click at [246, 481] on button "Guardar" at bounding box center [246, 488] width 65 height 23
type input "$ 0,00"
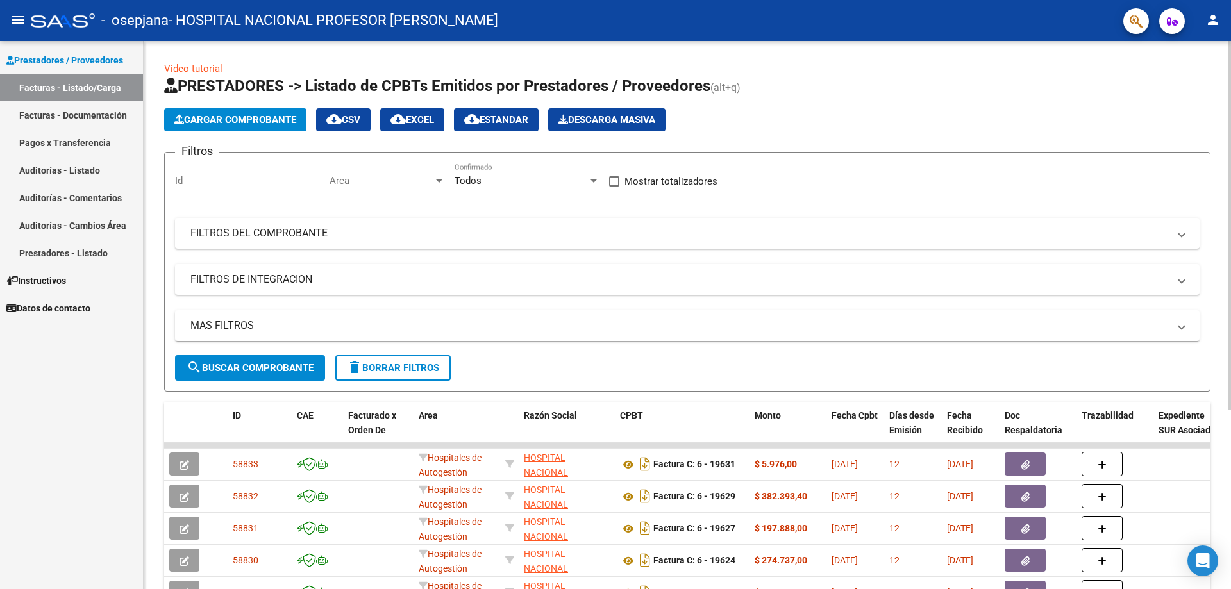
click at [269, 121] on span "Cargar Comprobante" at bounding box center [235, 120] width 122 height 12
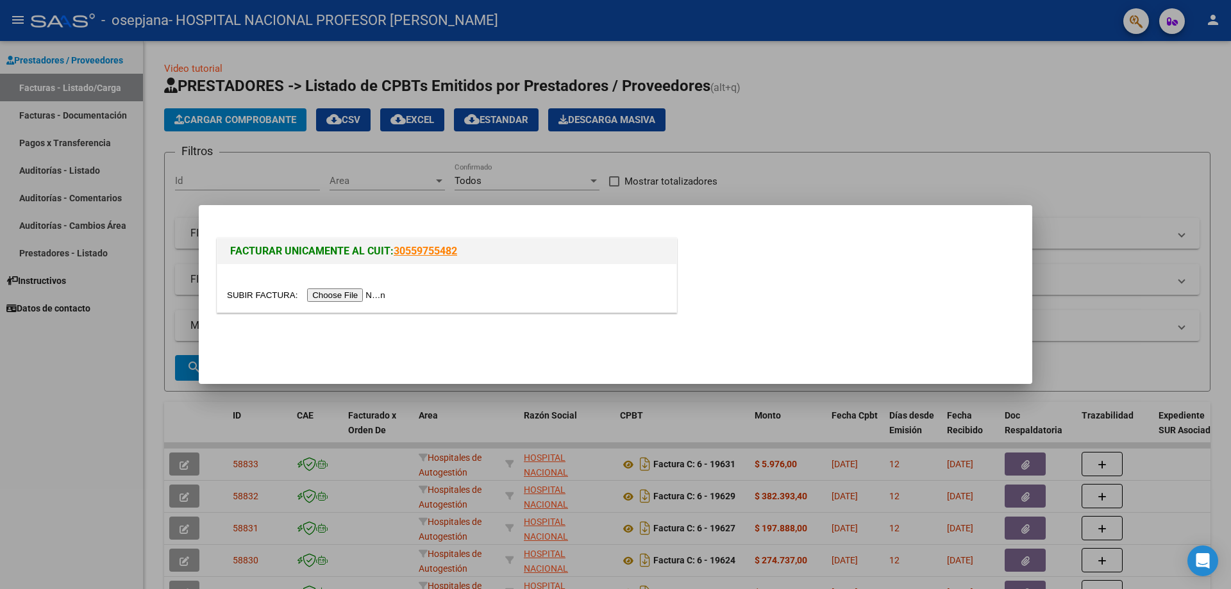
click at [346, 296] on input "file" at bounding box center [308, 295] width 162 height 13
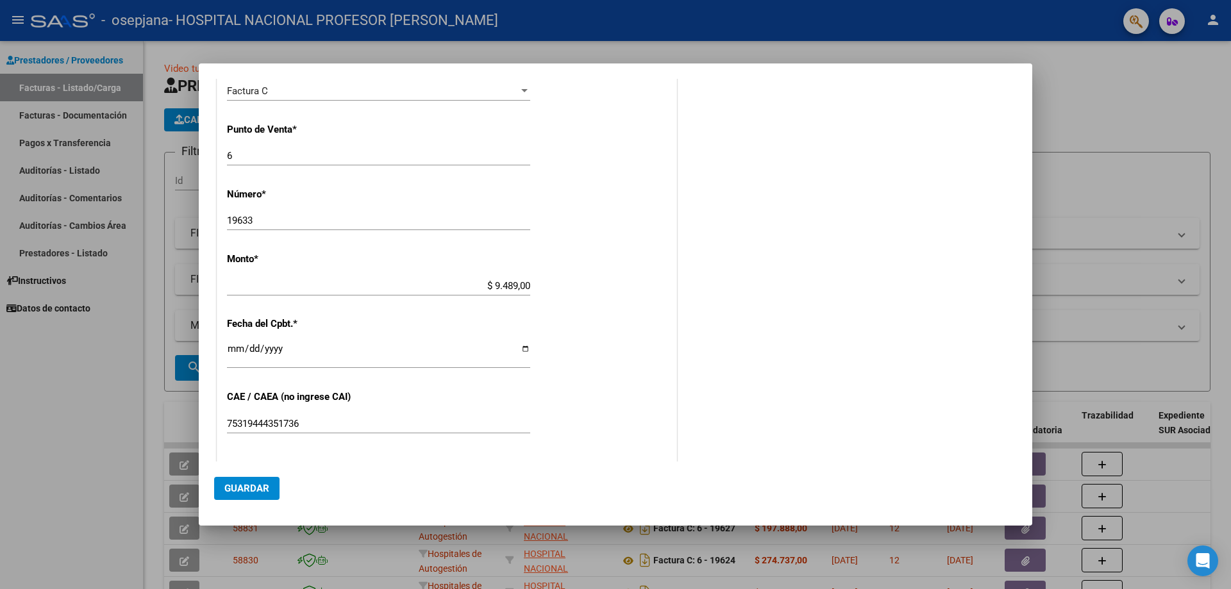
scroll to position [449, 0]
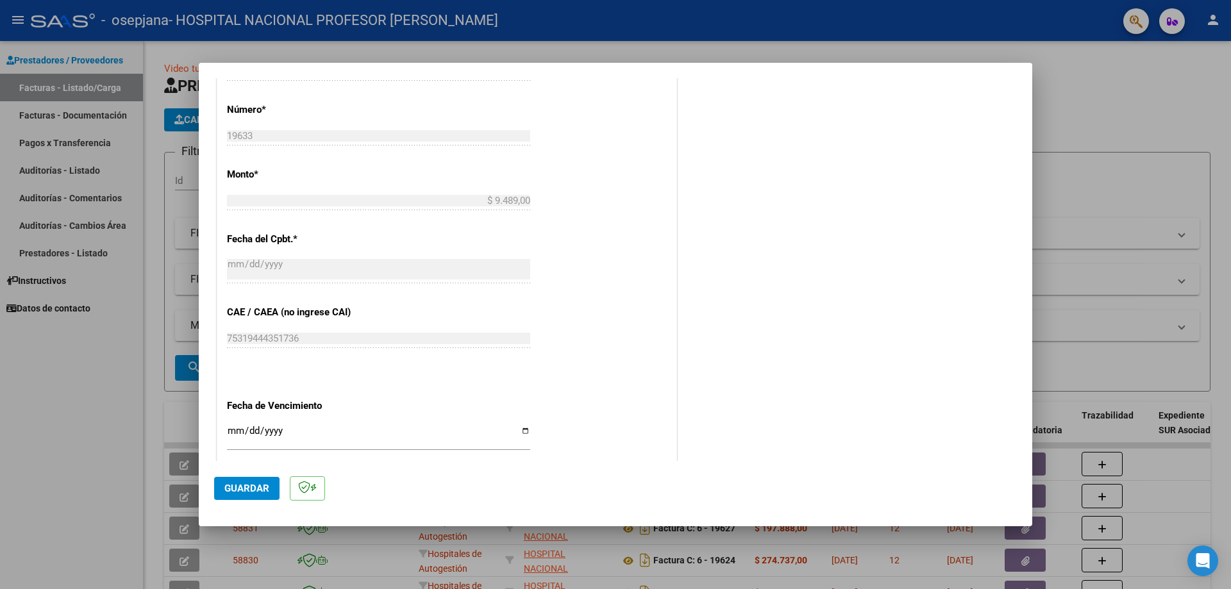
click at [522, 431] on input "Ingresar la fecha" at bounding box center [378, 436] width 303 height 21
type input "[DATE]"
click at [258, 486] on span "Guardar" at bounding box center [246, 489] width 45 height 12
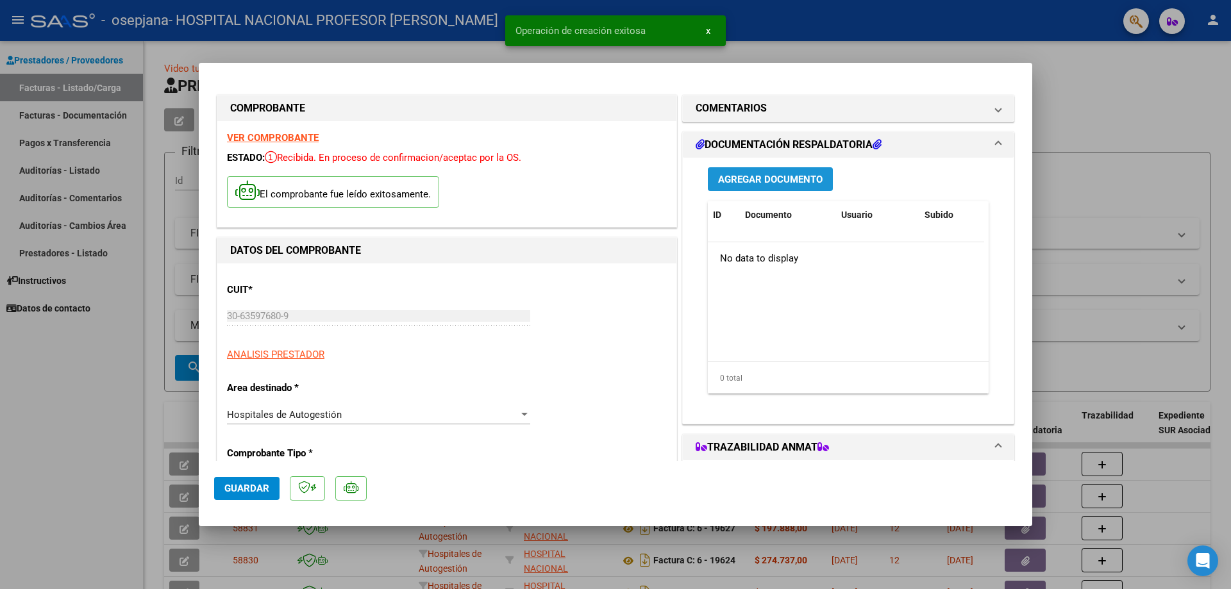
click at [785, 178] on span "Agregar Documento" at bounding box center [770, 180] width 105 height 12
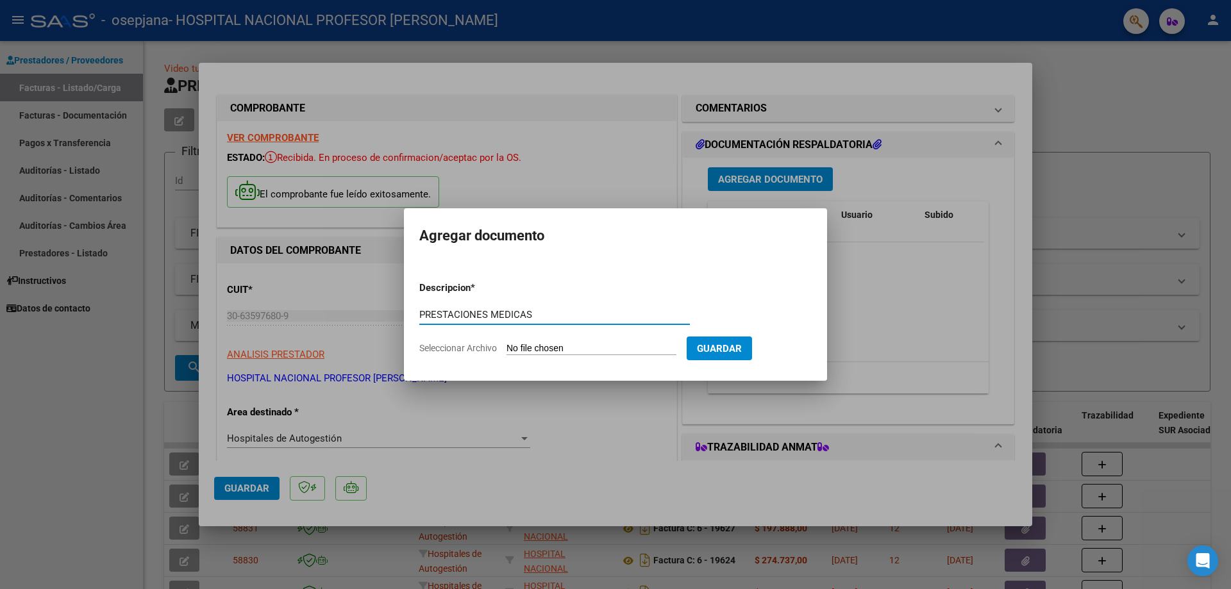
type input "PRESTACIONES MEDICAS"
click at [540, 352] on input "Seleccionar Archivo" at bounding box center [591, 349] width 170 height 12
type input "C:\fakepath\19633.pdf"
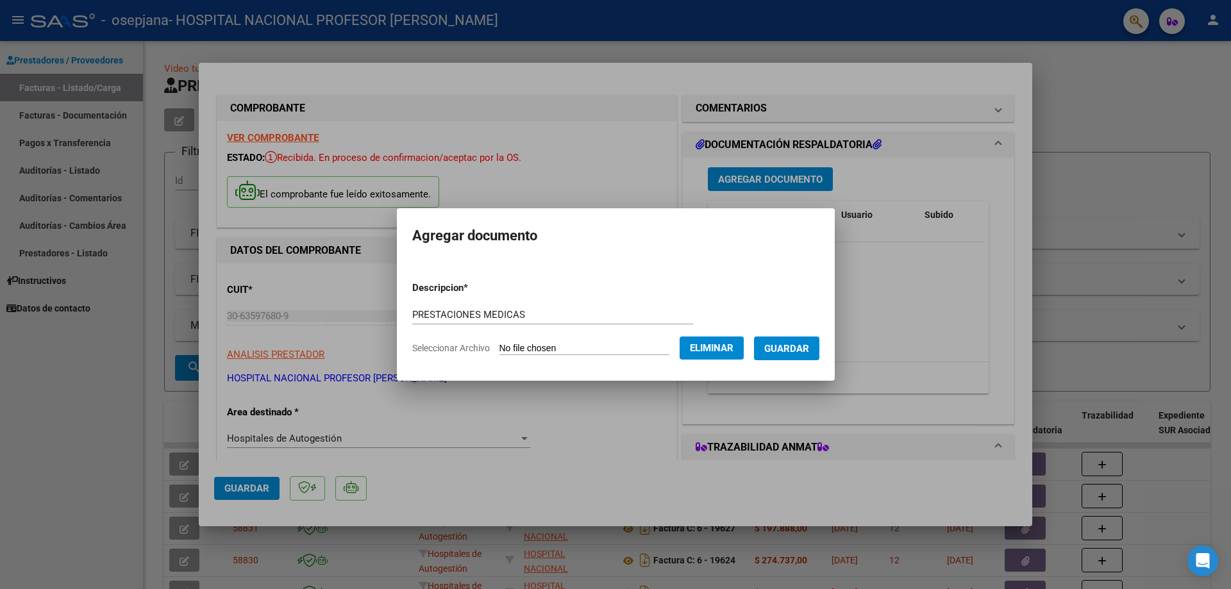
click at [809, 344] on span "Guardar" at bounding box center [786, 349] width 45 height 12
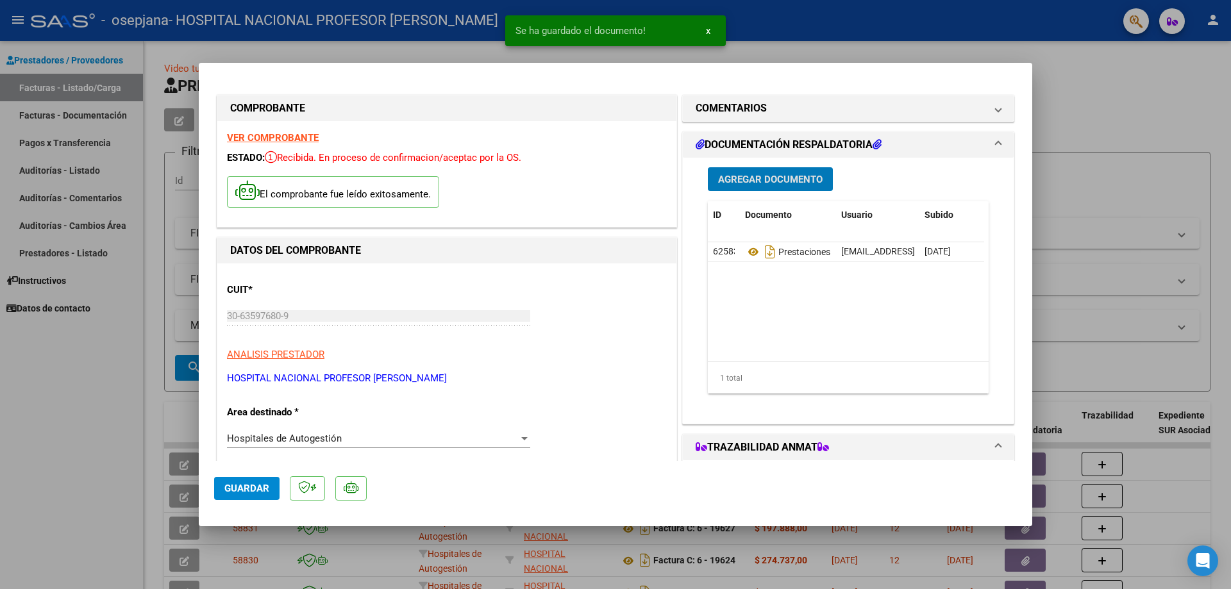
click at [238, 483] on span "Guardar" at bounding box center [246, 489] width 45 height 12
type input "$ 0,00"
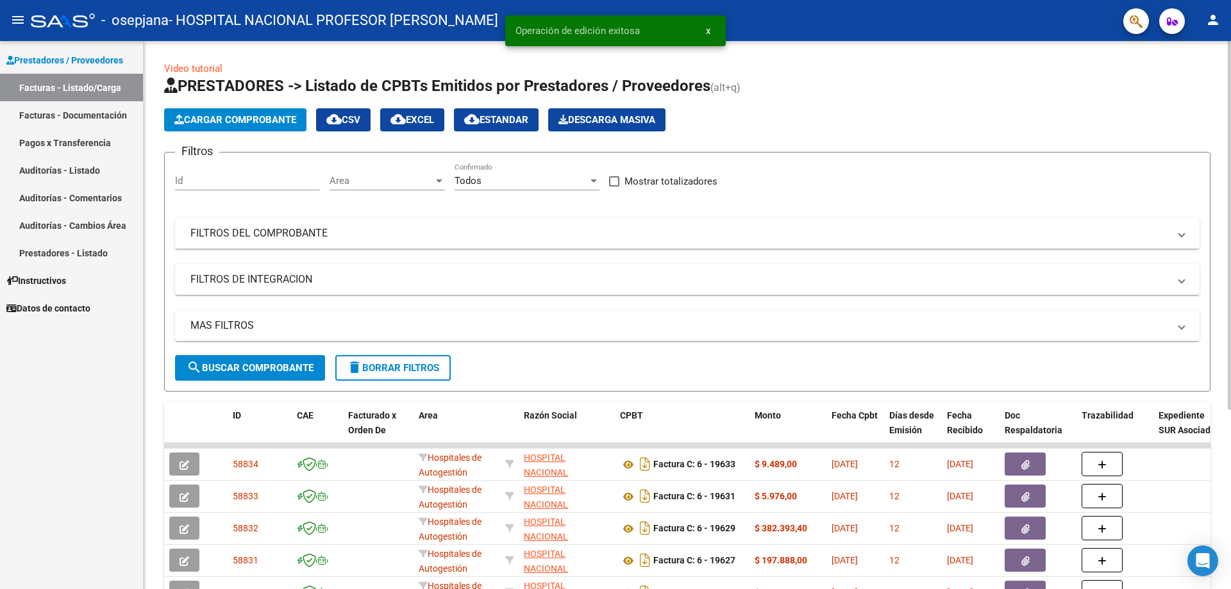
click at [269, 116] on span "Cargar Comprobante" at bounding box center [235, 120] width 122 height 12
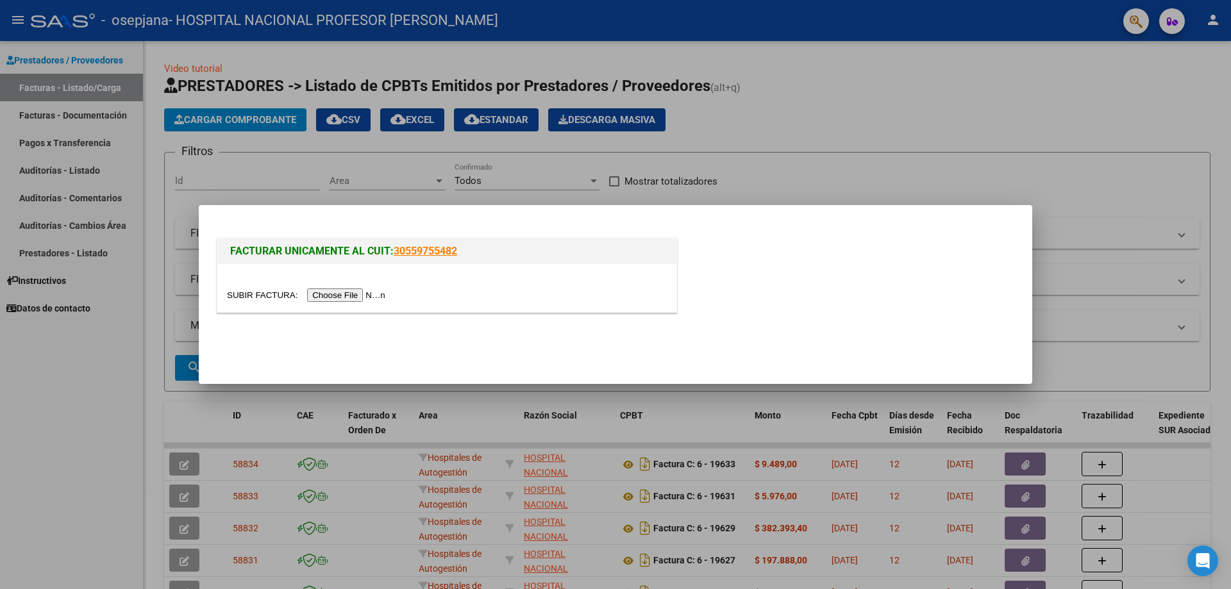
click at [371, 294] on input "file" at bounding box center [308, 295] width 162 height 13
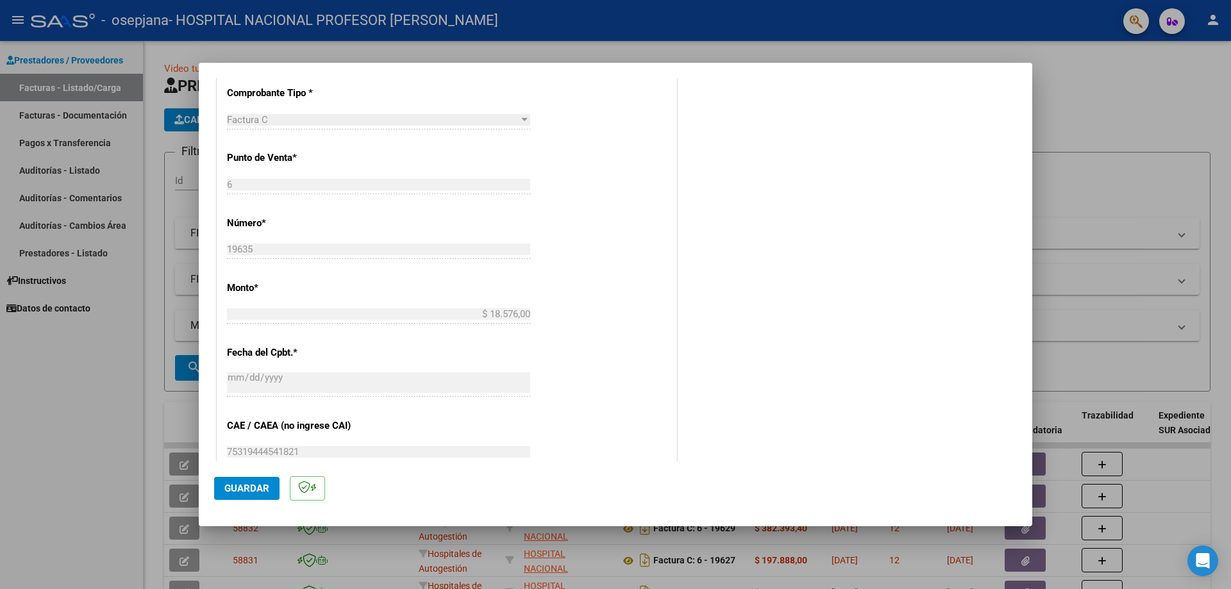
scroll to position [449, 0]
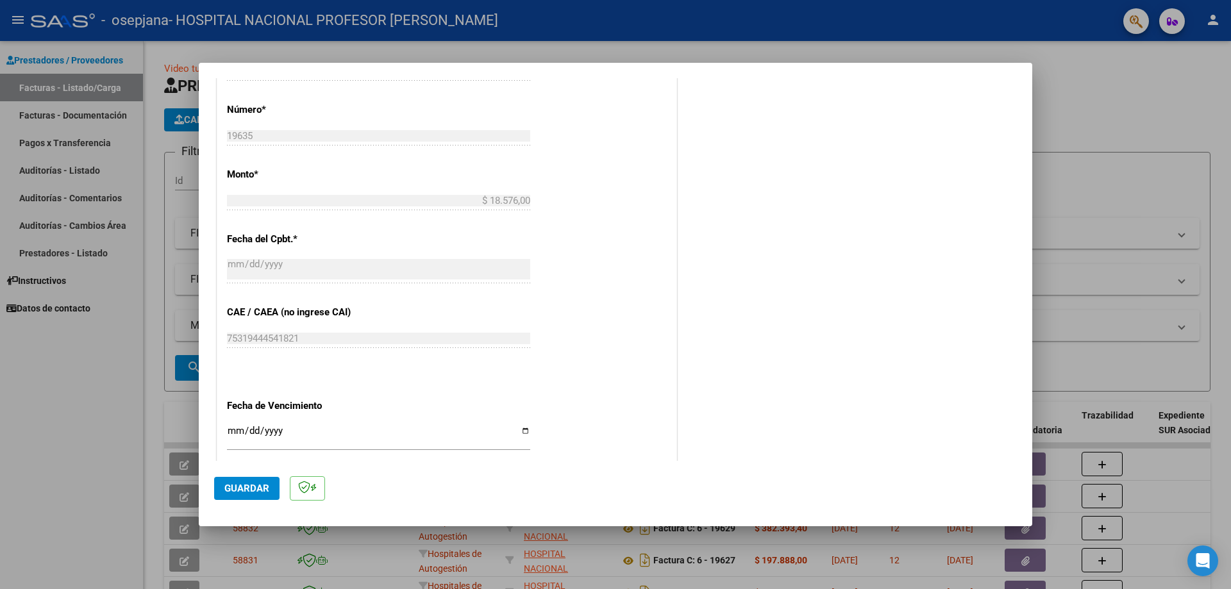
click at [523, 433] on input "Ingresar la fecha" at bounding box center [378, 436] width 303 height 21
type input "[DATE]"
click at [253, 486] on span "Guardar" at bounding box center [246, 489] width 45 height 12
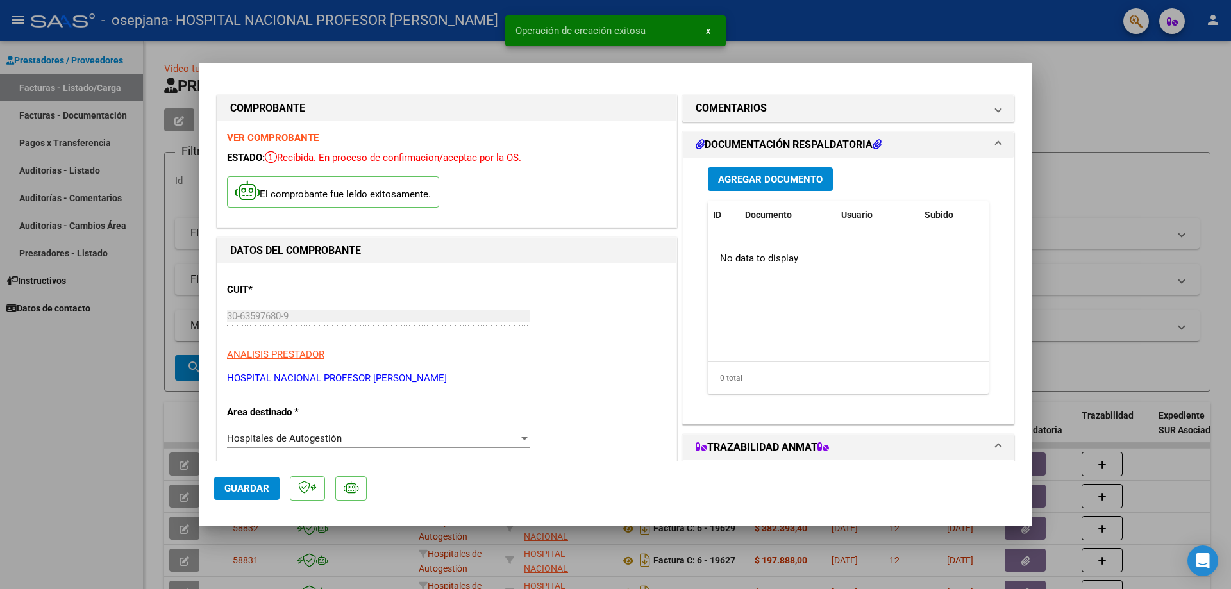
click at [776, 183] on span "Agregar Documento" at bounding box center [770, 180] width 105 height 12
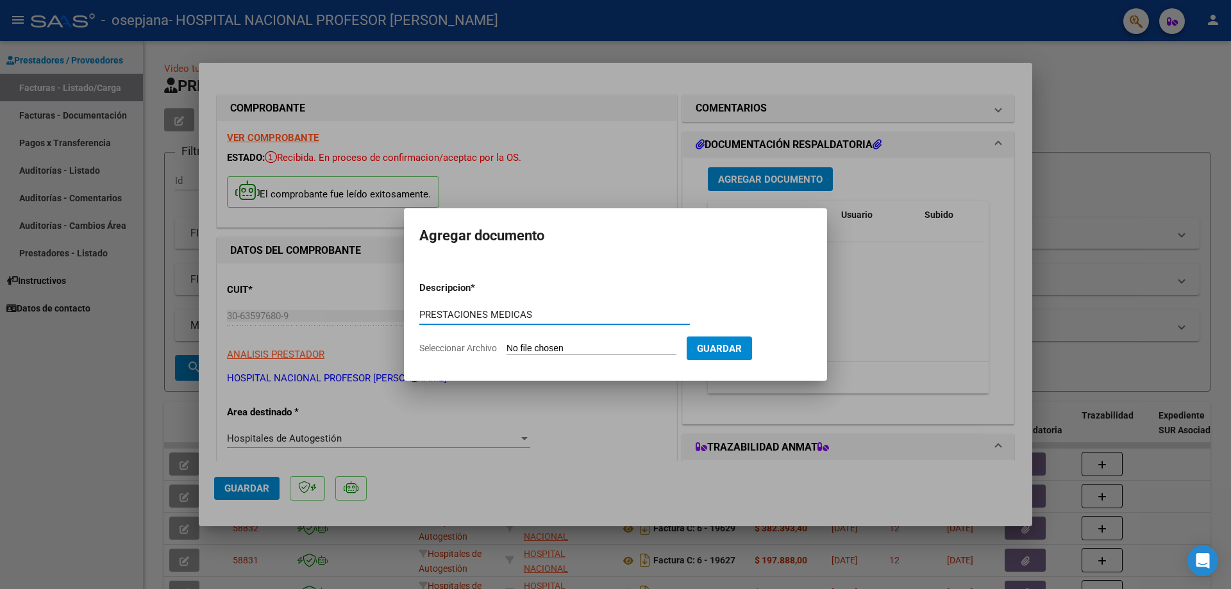
type input "PRESTACIONES MEDICAS"
click at [607, 346] on input "Seleccionar Archivo" at bounding box center [591, 349] width 170 height 12
type input "C:\fakepath\19635.pdf"
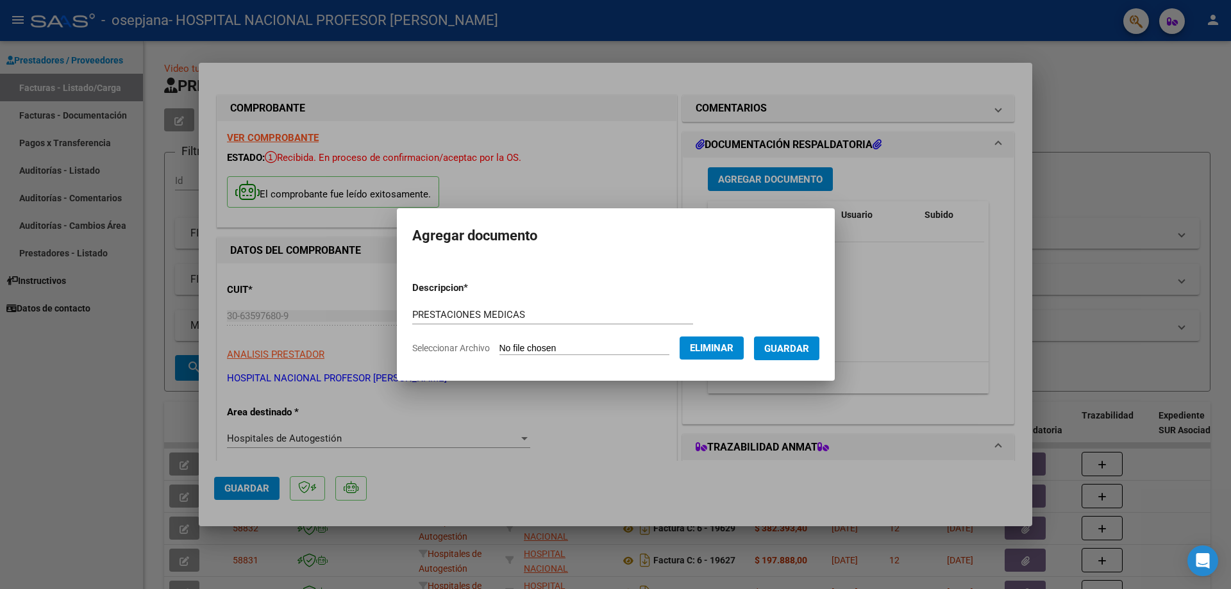
click at [801, 346] on span "Guardar" at bounding box center [786, 349] width 45 height 12
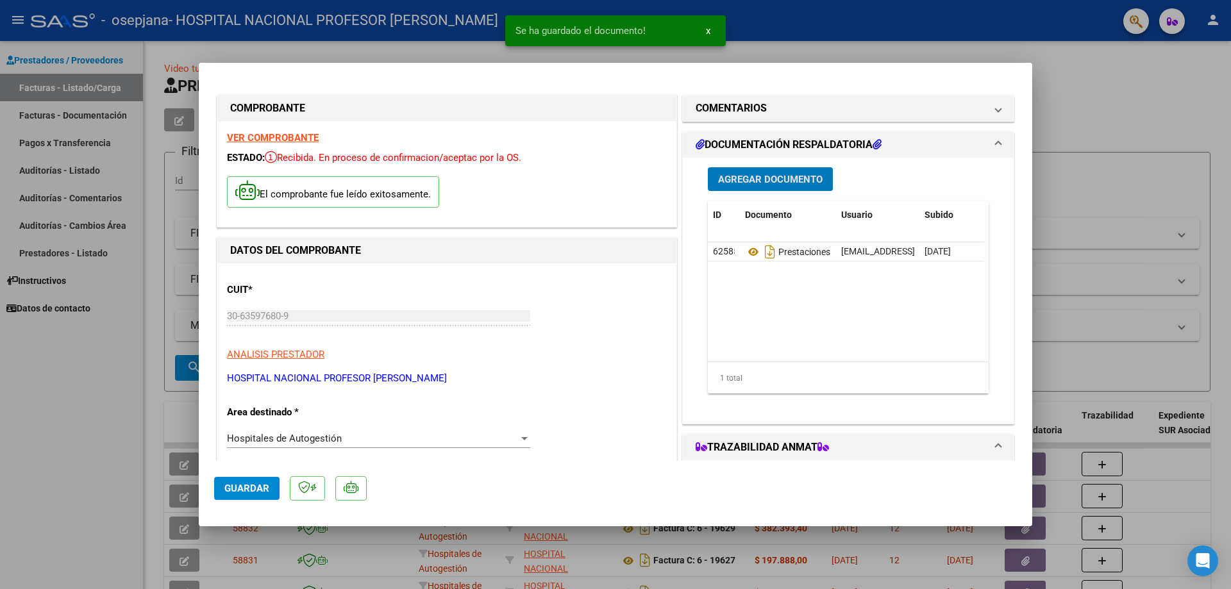
click at [253, 489] on span "Guardar" at bounding box center [246, 489] width 45 height 12
type input "$ 0,00"
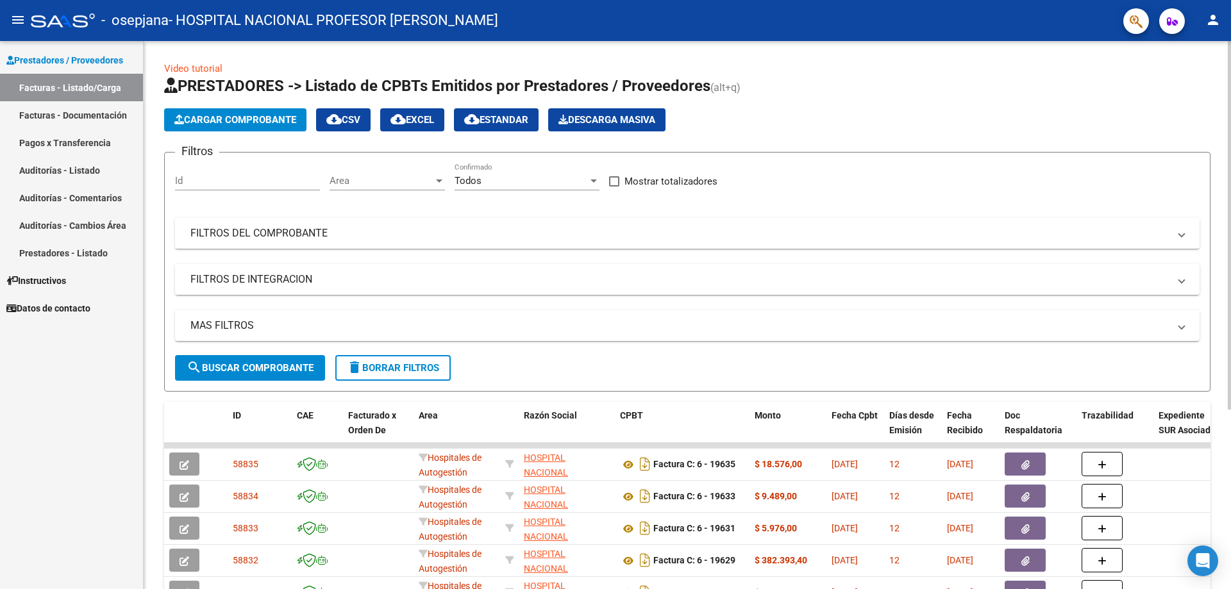
click at [287, 119] on span "Cargar Comprobante" at bounding box center [235, 120] width 122 height 12
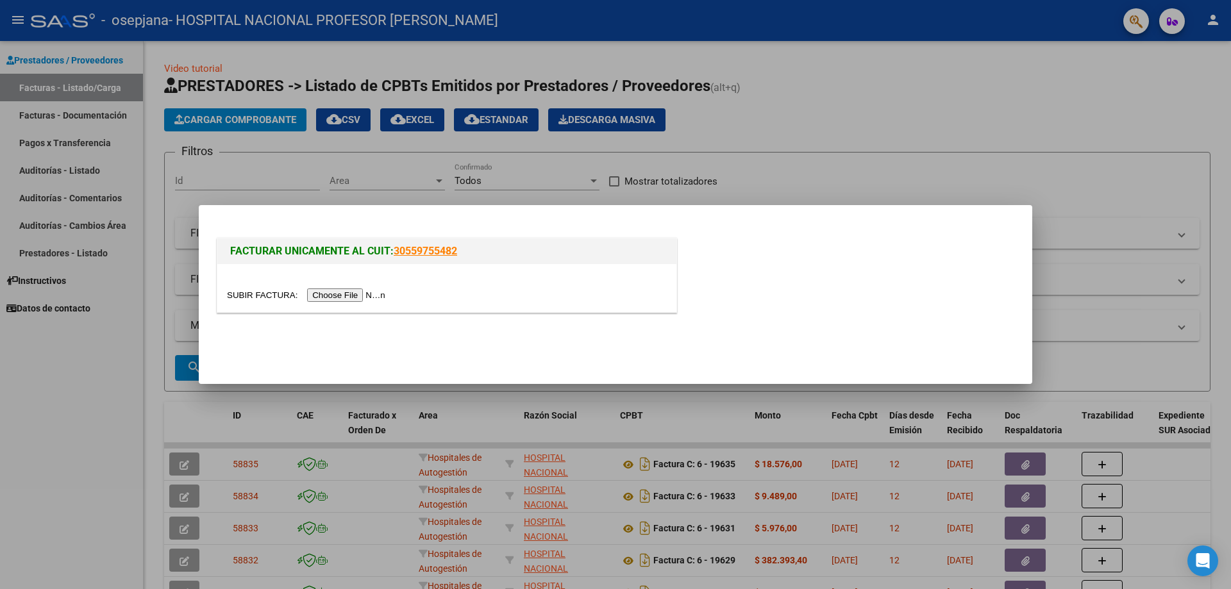
click at [372, 298] on input "file" at bounding box center [308, 295] width 162 height 13
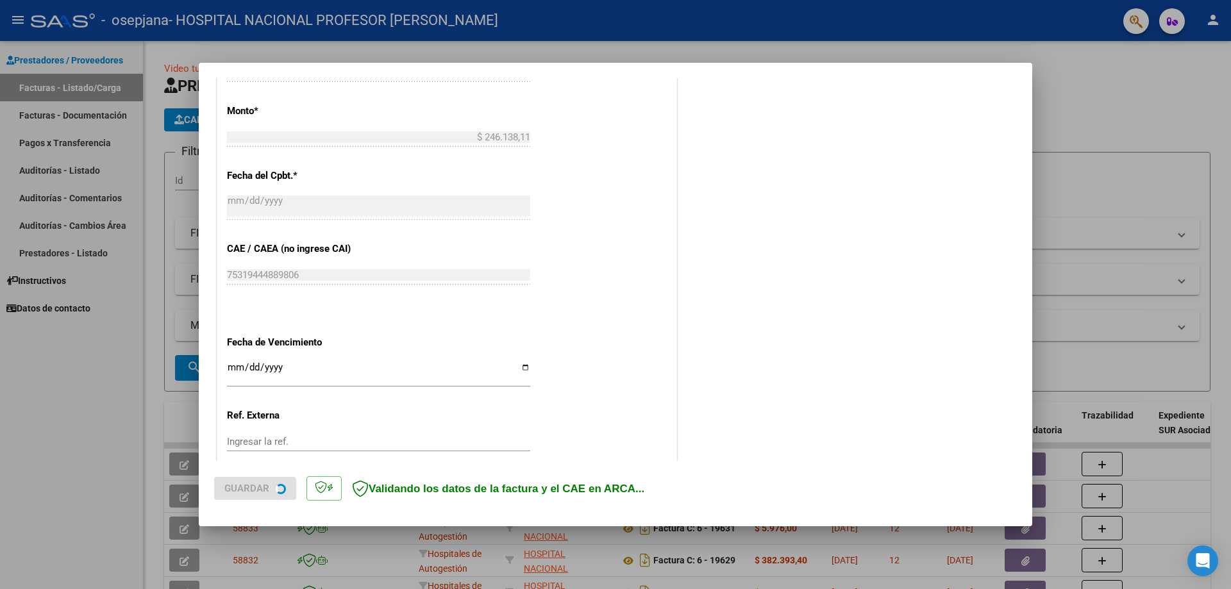
scroll to position [513, 0]
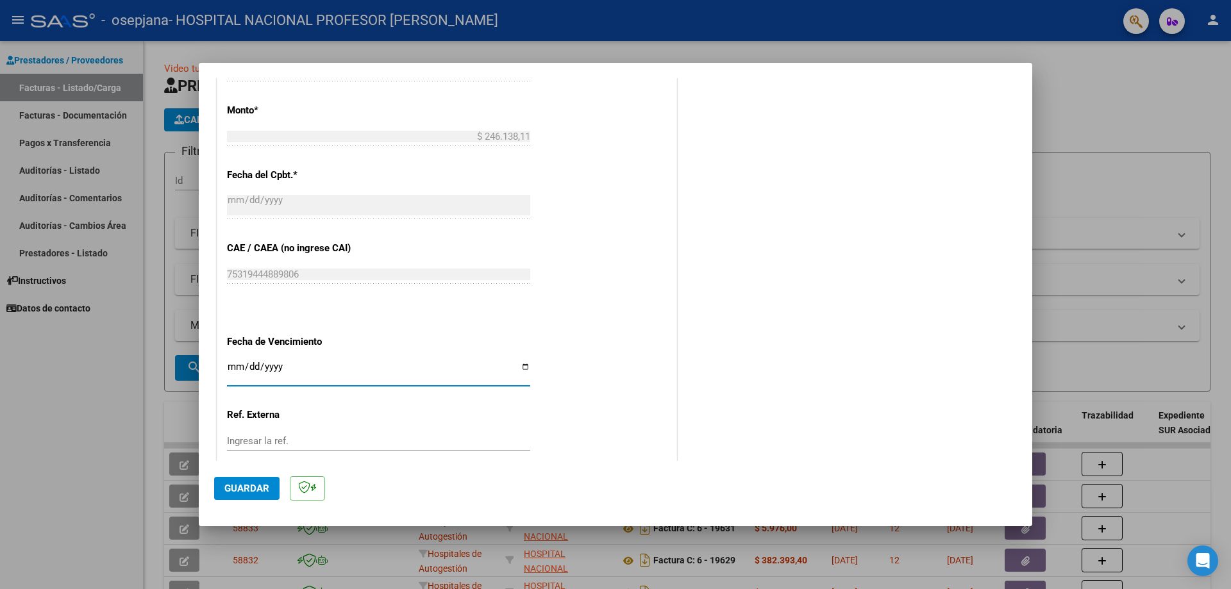
click at [522, 369] on input "Ingresar la fecha" at bounding box center [378, 372] width 303 height 21
type input "[DATE]"
click at [244, 489] on span "Guardar" at bounding box center [246, 489] width 45 height 12
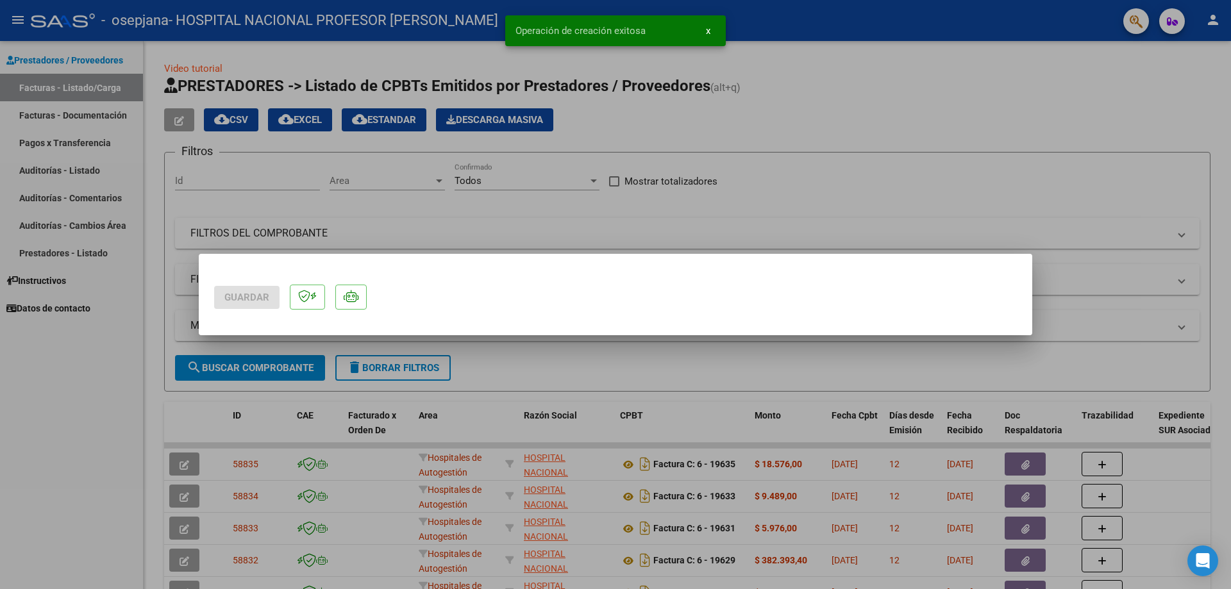
scroll to position [0, 0]
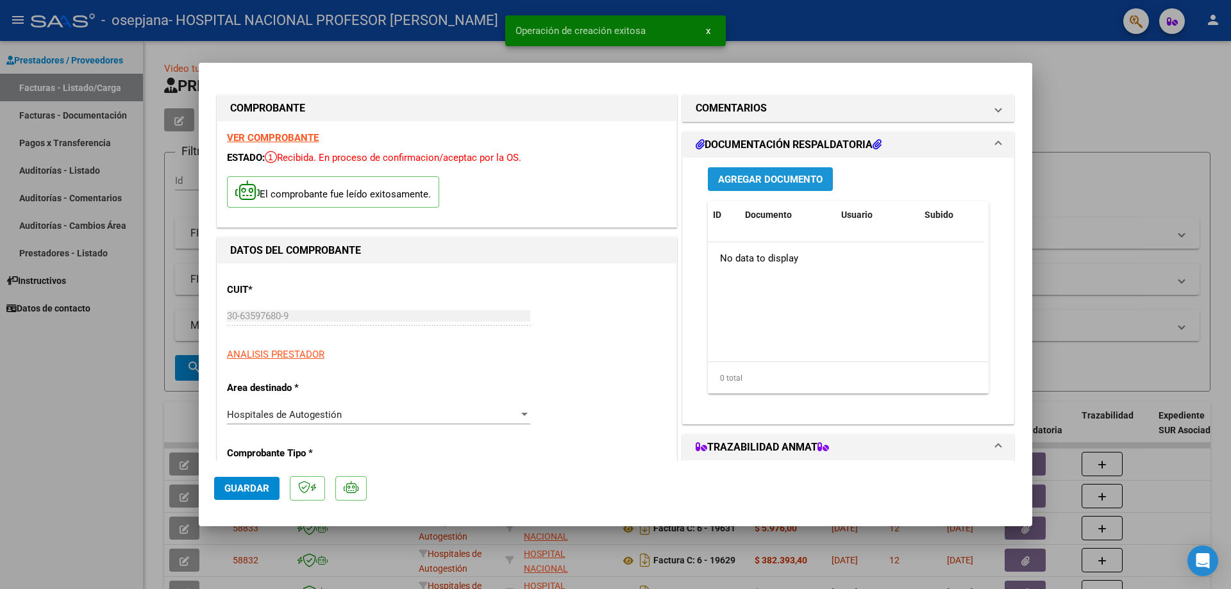
click at [779, 175] on span "Agregar Documento" at bounding box center [770, 180] width 105 height 12
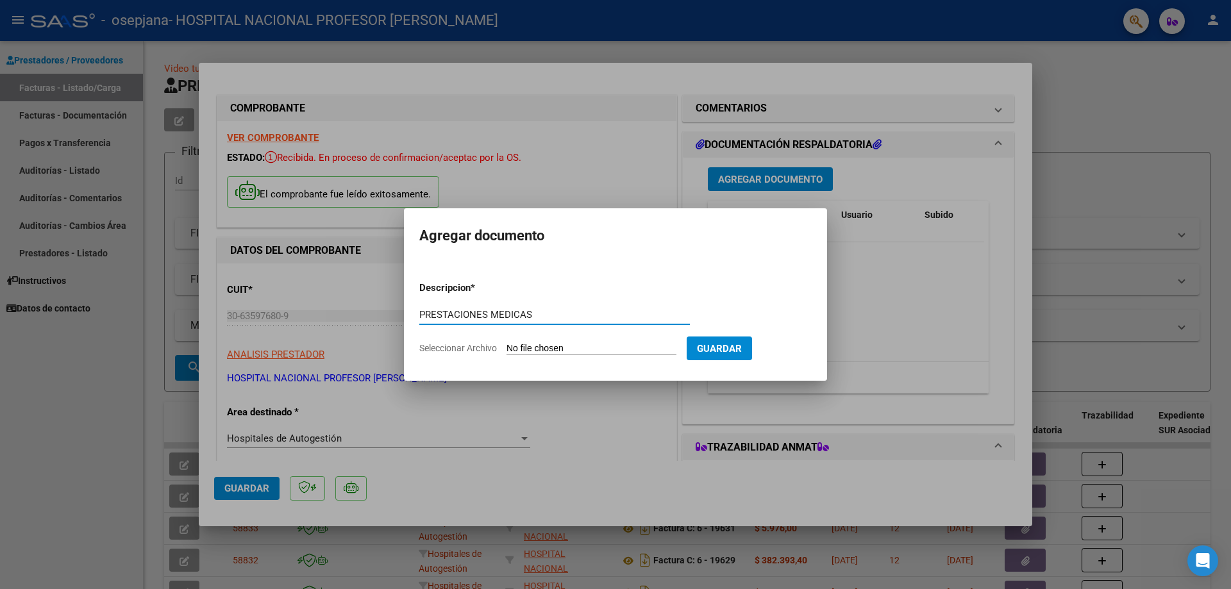
type input "PRESTACIONES MEDICAS"
click at [579, 348] on input "Seleccionar Archivo" at bounding box center [591, 349] width 170 height 12
type input "C:\fakepath\19638.pdf"
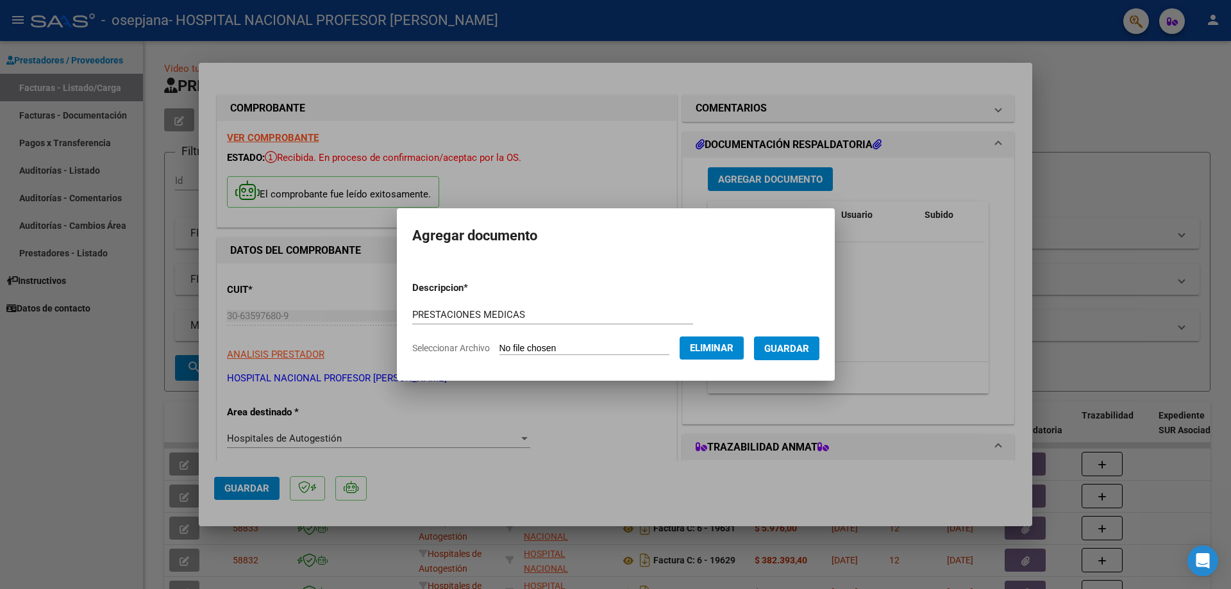
click at [809, 352] on span "Guardar" at bounding box center [786, 349] width 45 height 12
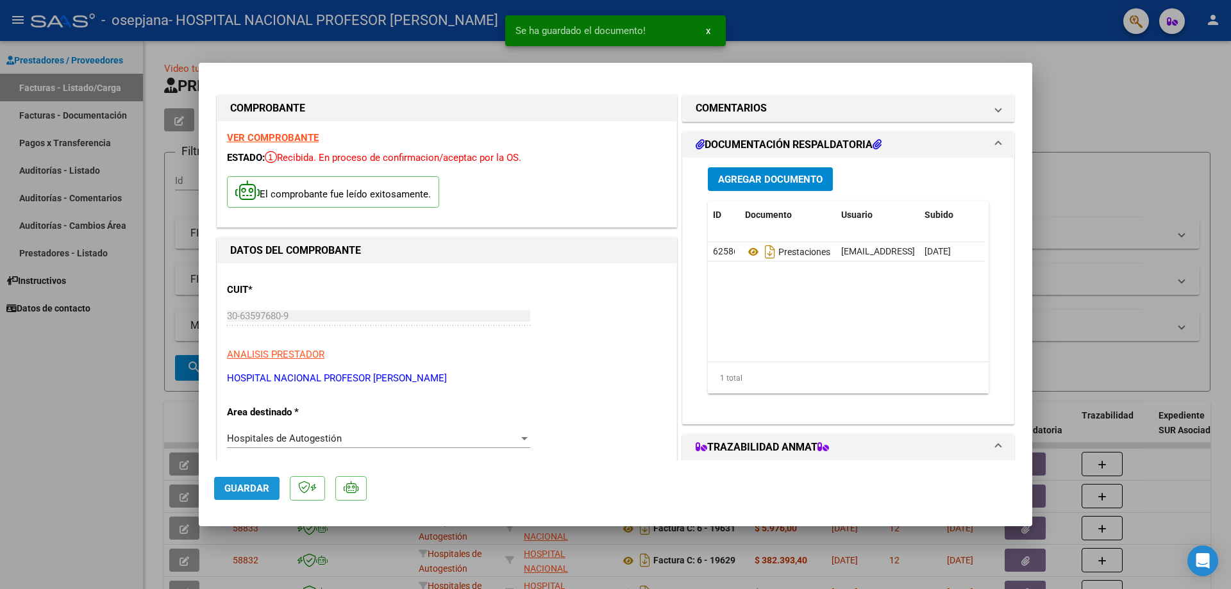
click at [262, 489] on span "Guardar" at bounding box center [246, 489] width 45 height 12
type input "$ 0,00"
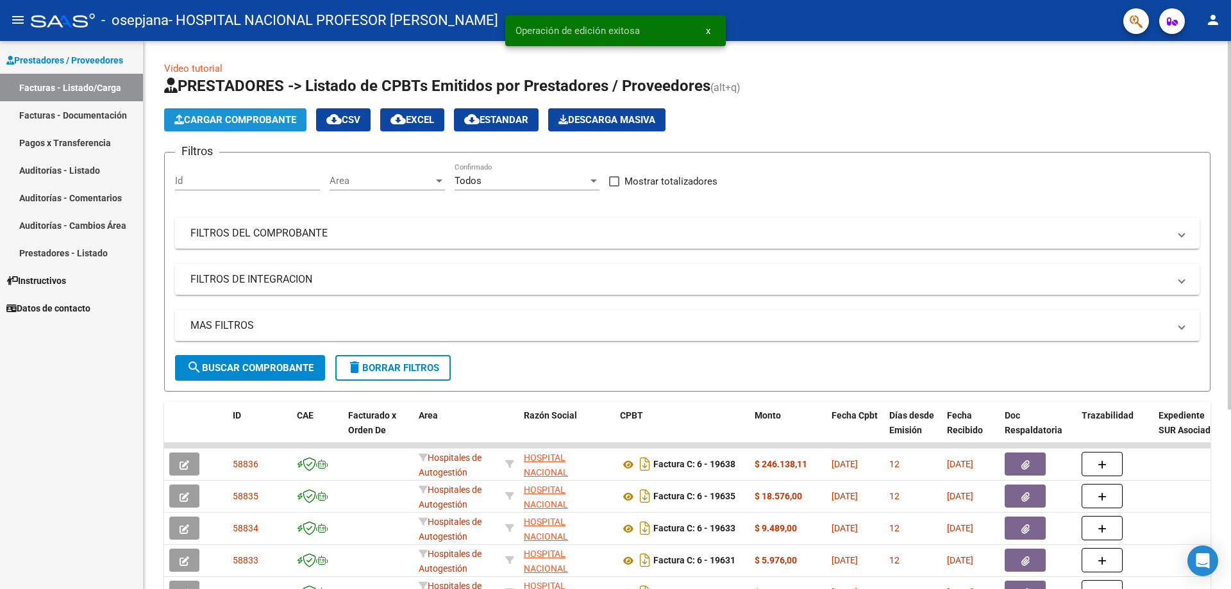
click at [250, 121] on span "Cargar Comprobante" at bounding box center [235, 120] width 122 height 12
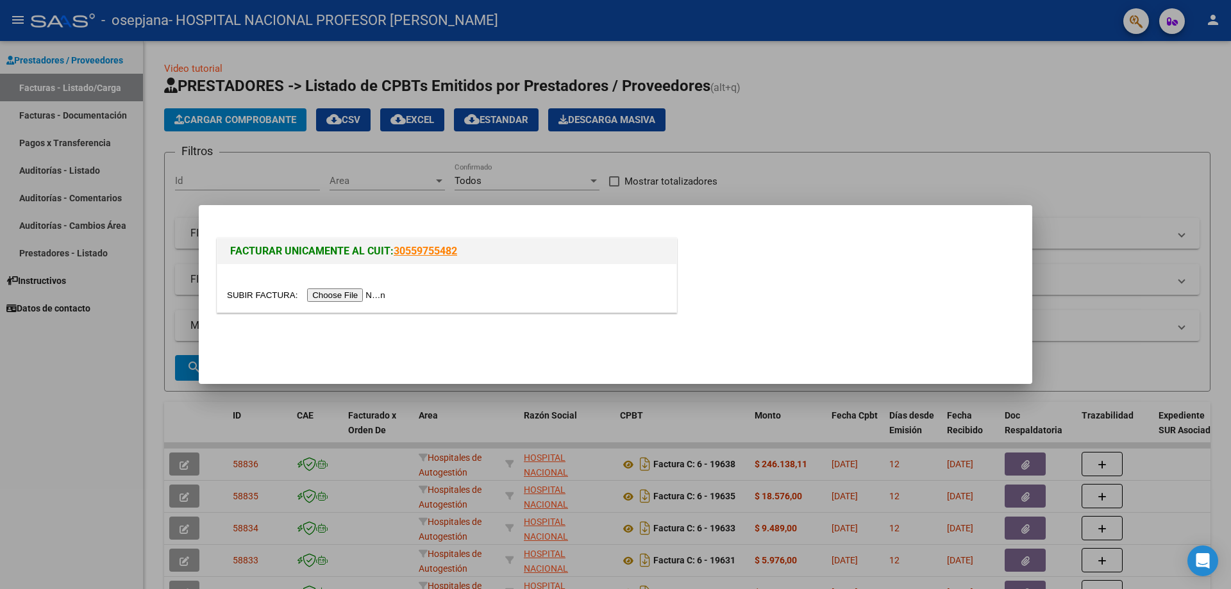
click at [378, 301] on input "file" at bounding box center [308, 295] width 162 height 13
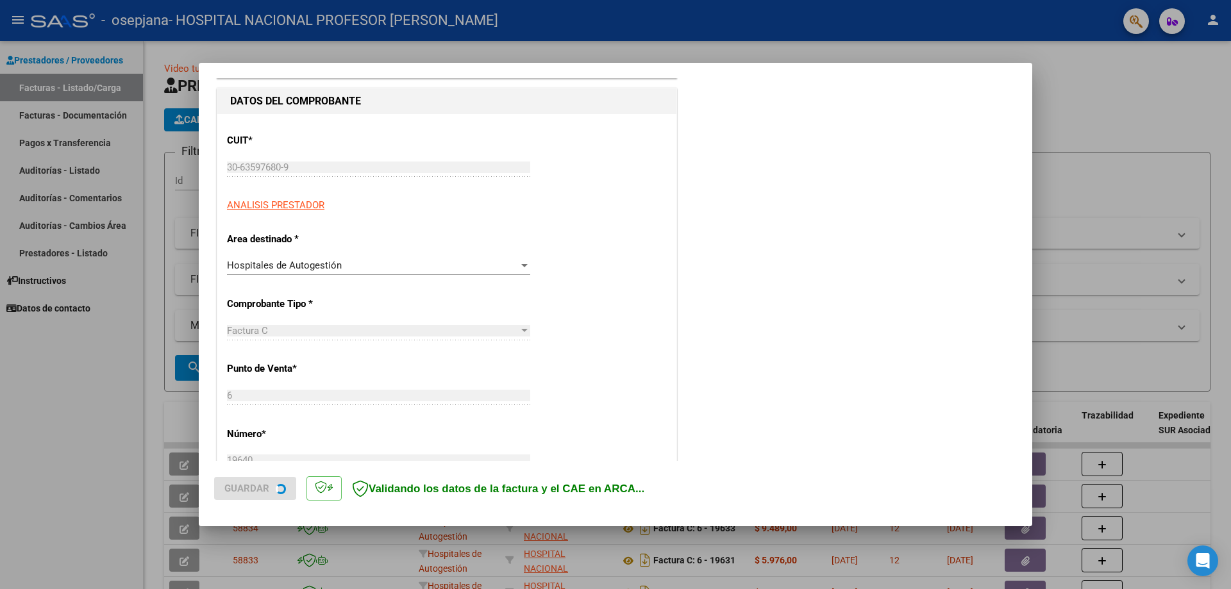
scroll to position [449, 0]
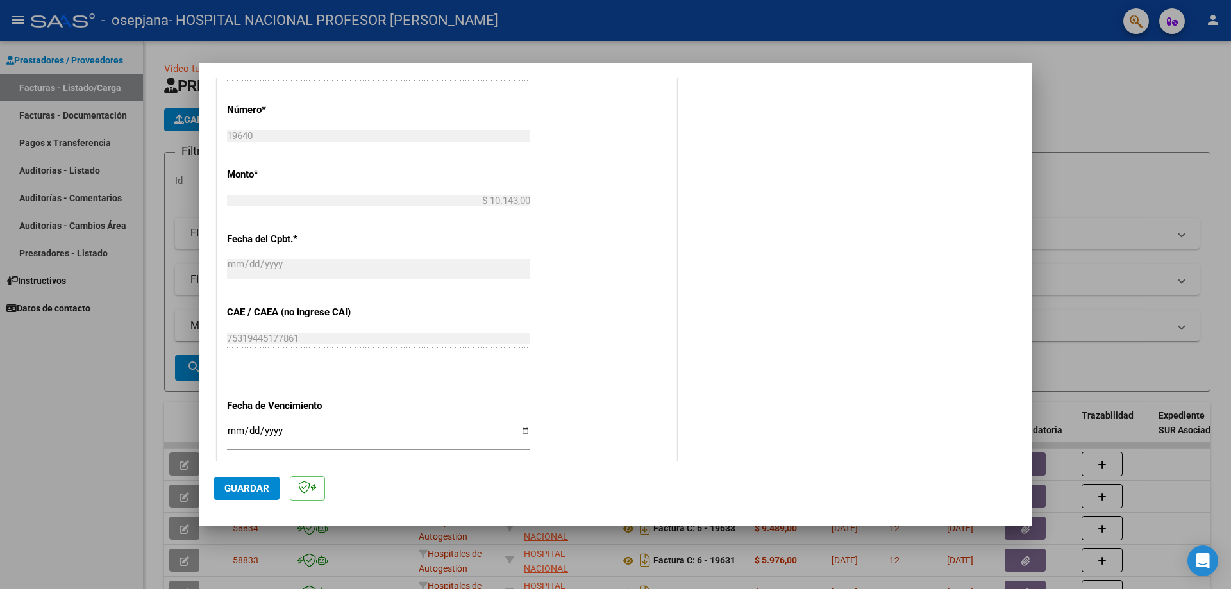
click at [524, 434] on input "Ingresar la fecha" at bounding box center [378, 436] width 303 height 21
type input "[DATE]"
click at [253, 485] on span "Guardar" at bounding box center [246, 489] width 45 height 12
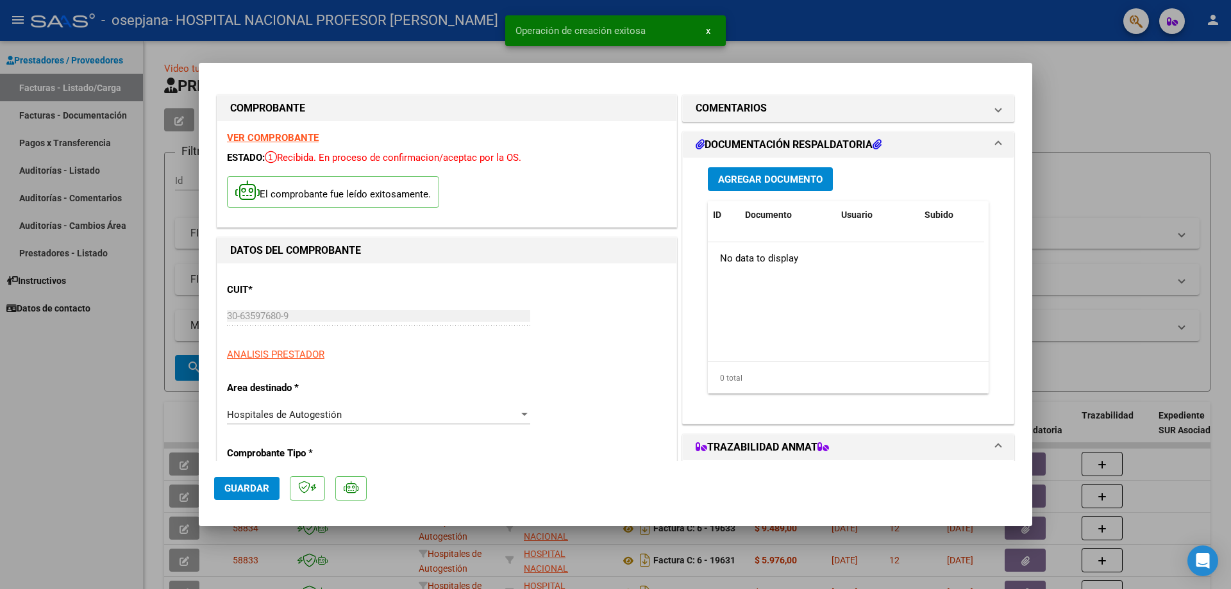
click at [782, 180] on span "Agregar Documento" at bounding box center [770, 180] width 105 height 12
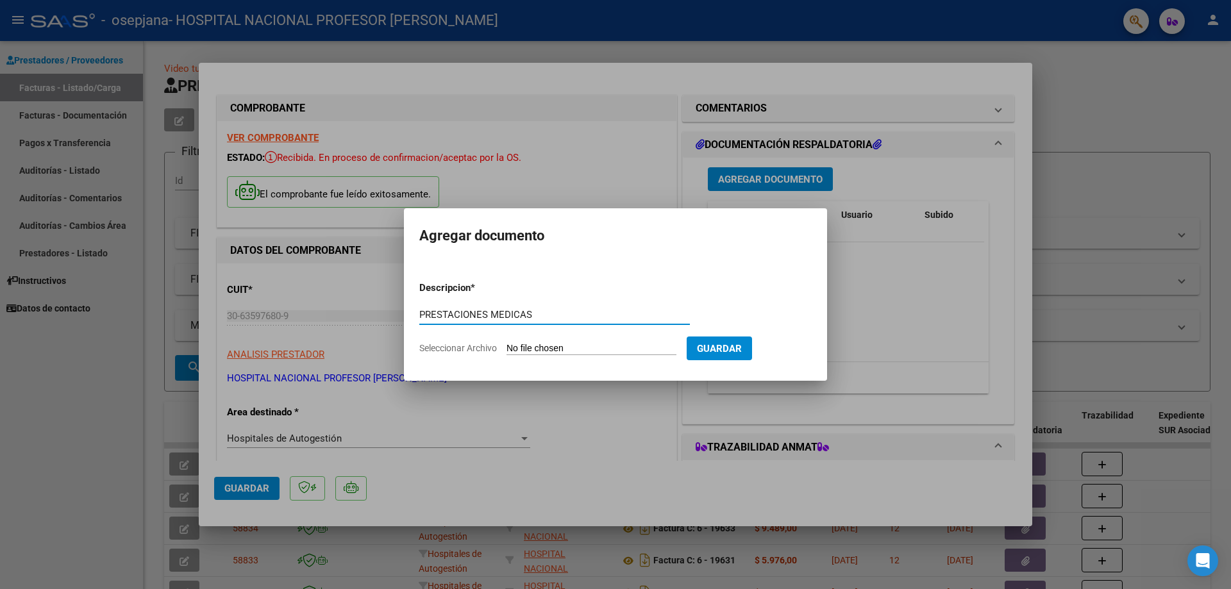
type input "PRESTACIONES MEDICAS"
click at [562, 346] on input "Seleccionar Archivo" at bounding box center [591, 349] width 170 height 12
type input "C:\fakepath\19640.pdf"
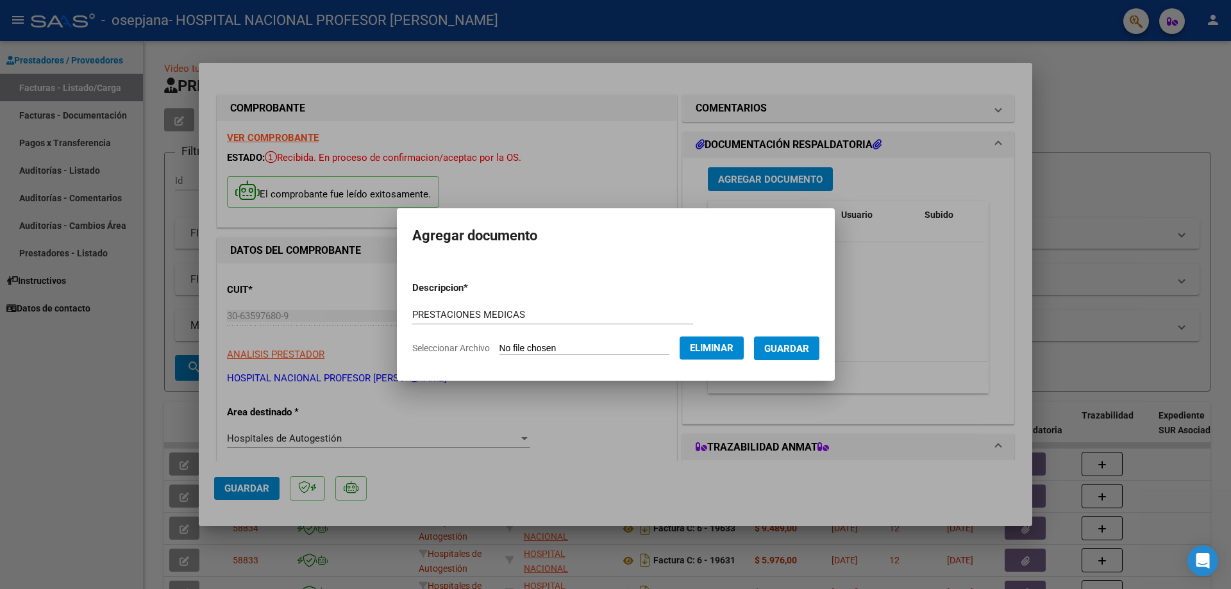
click at [804, 347] on span "Guardar" at bounding box center [786, 349] width 45 height 12
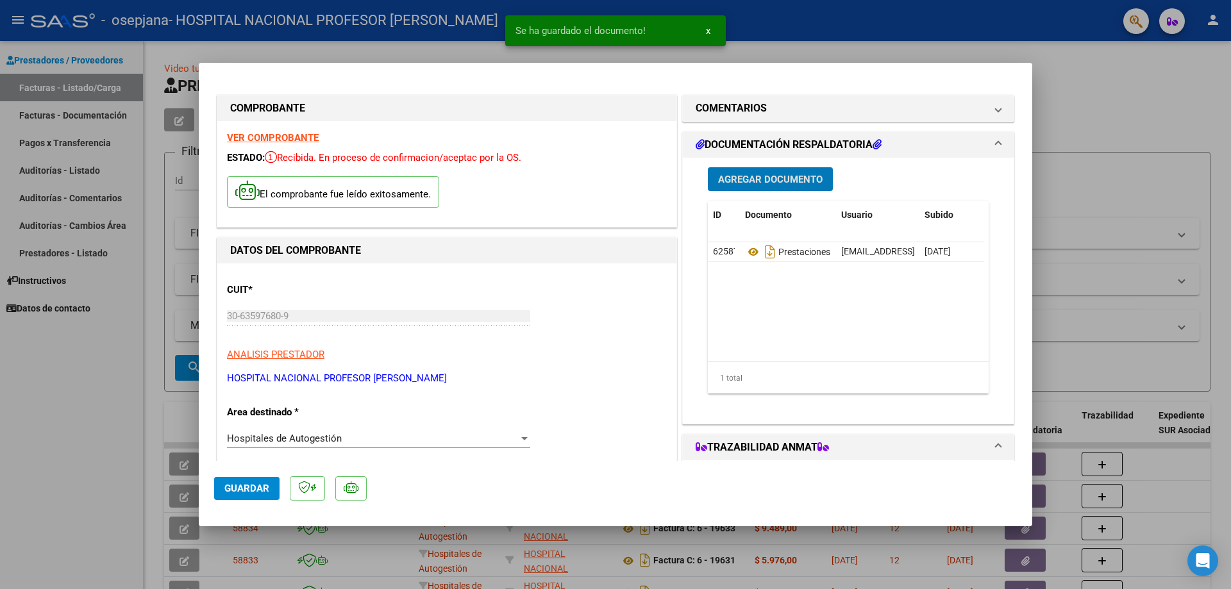
click at [267, 487] on span "Guardar" at bounding box center [246, 489] width 45 height 12
type input "$ 0,00"
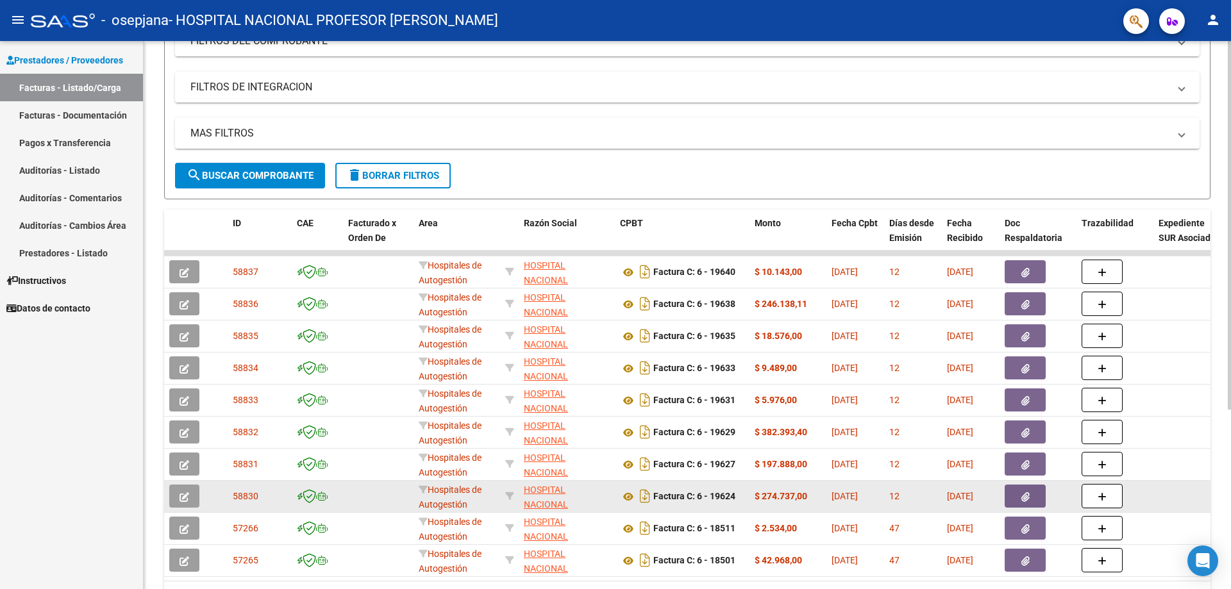
scroll to position [128, 0]
